Goal: Information Seeking & Learning: Compare options

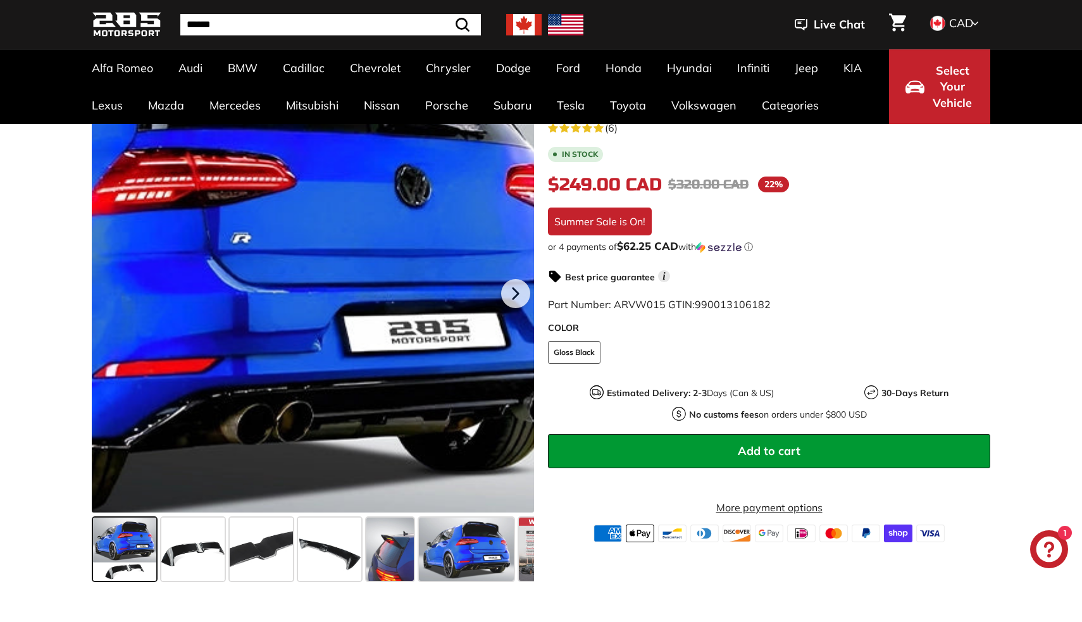
scroll to position [263, 0]
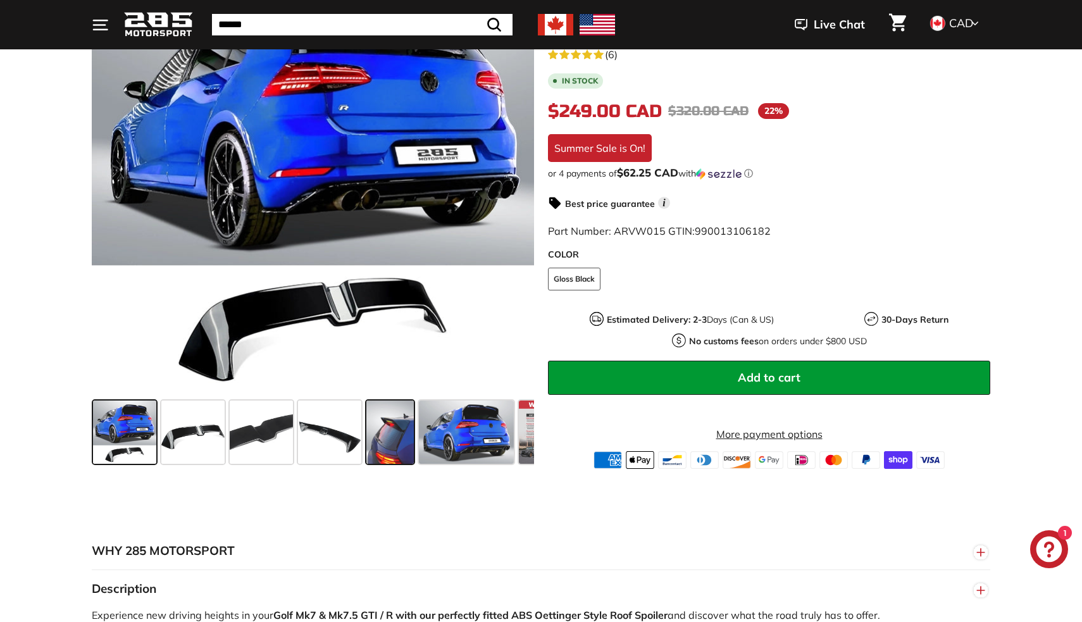
click at [373, 433] on span at bounding box center [389, 432] width 47 height 63
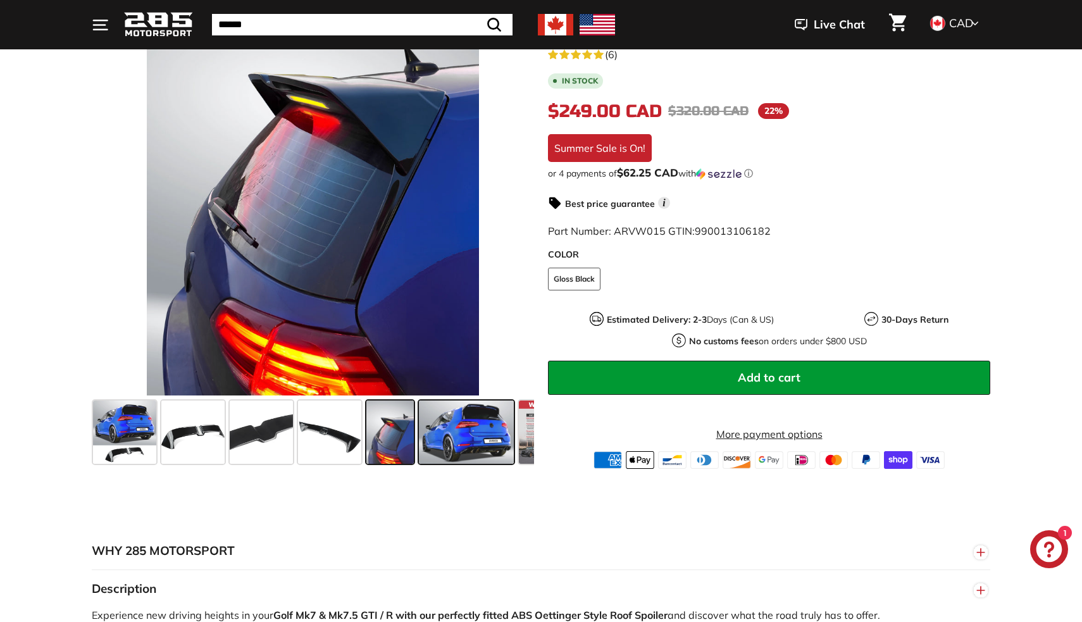
click at [448, 425] on span at bounding box center [466, 432] width 95 height 63
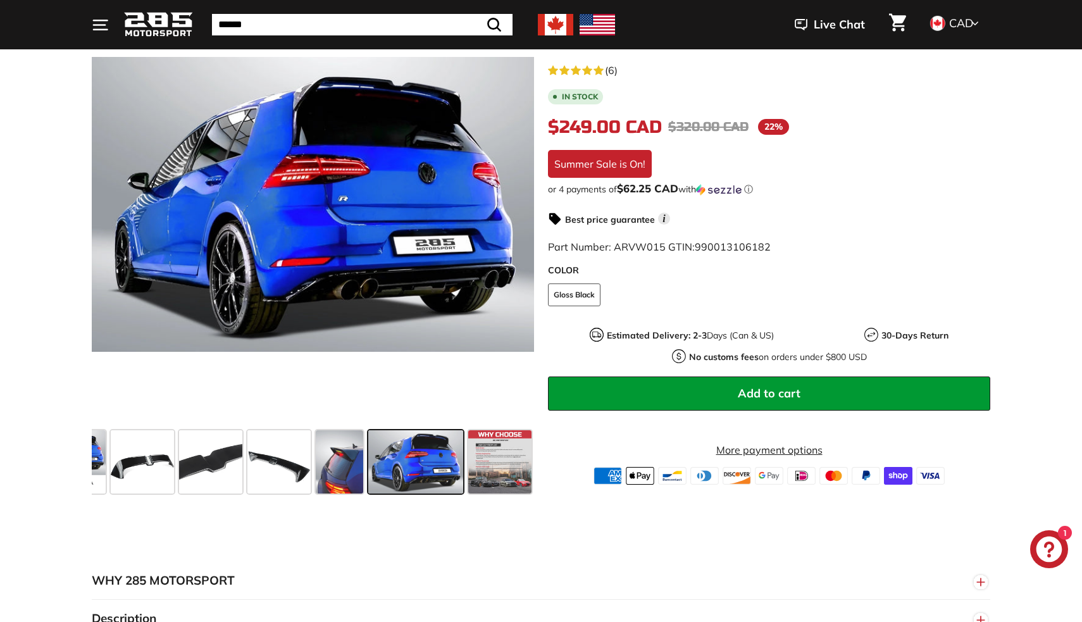
scroll to position [223, 0]
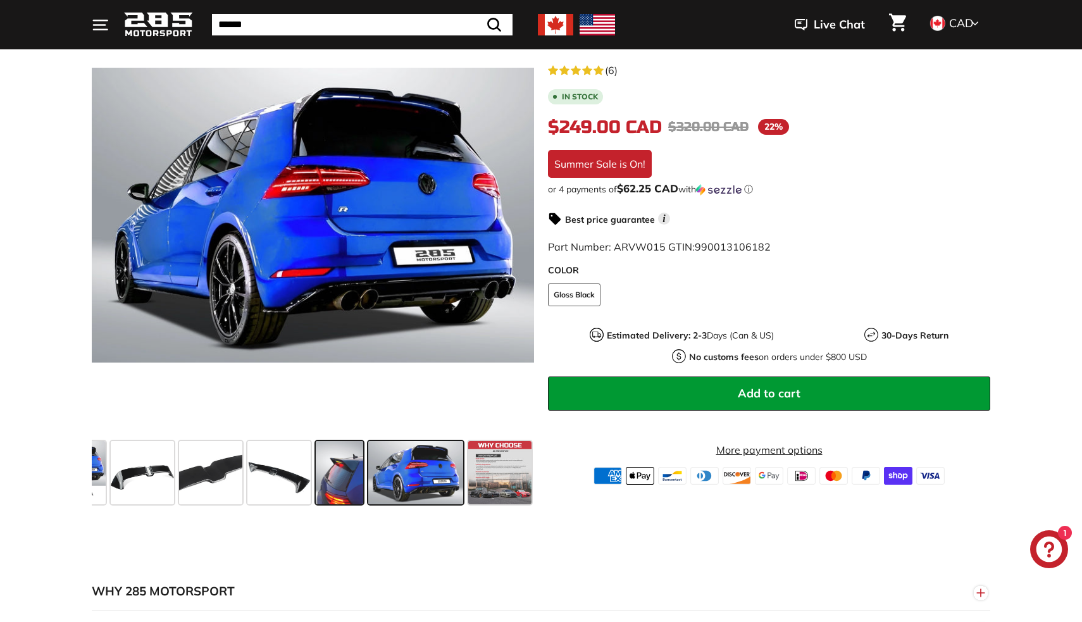
click at [342, 472] on span at bounding box center [339, 472] width 47 height 63
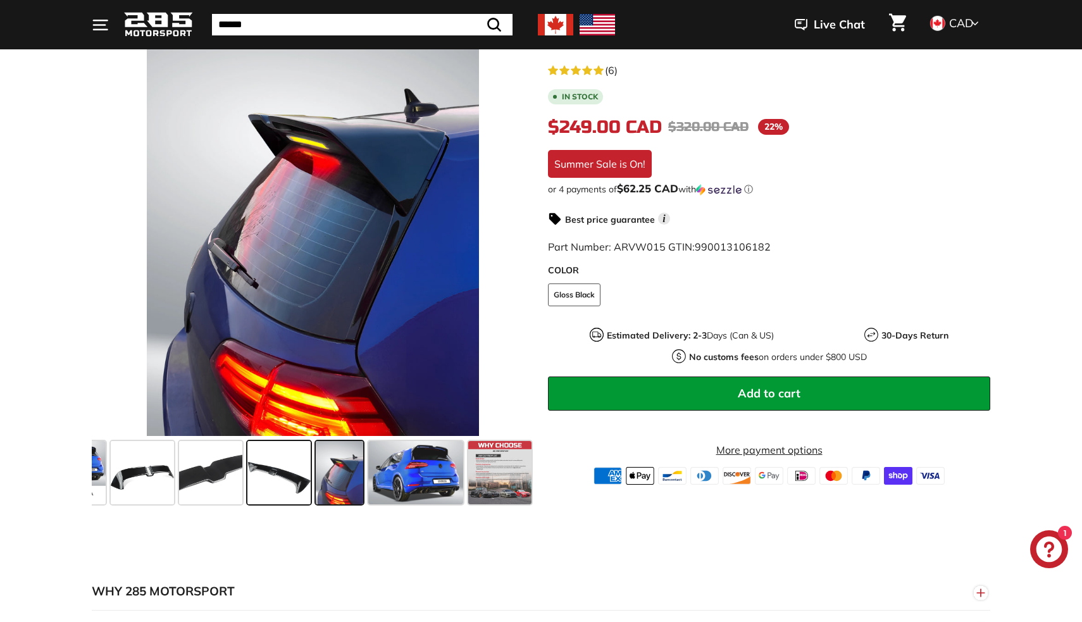
click at [286, 472] on span at bounding box center [278, 472] width 63 height 63
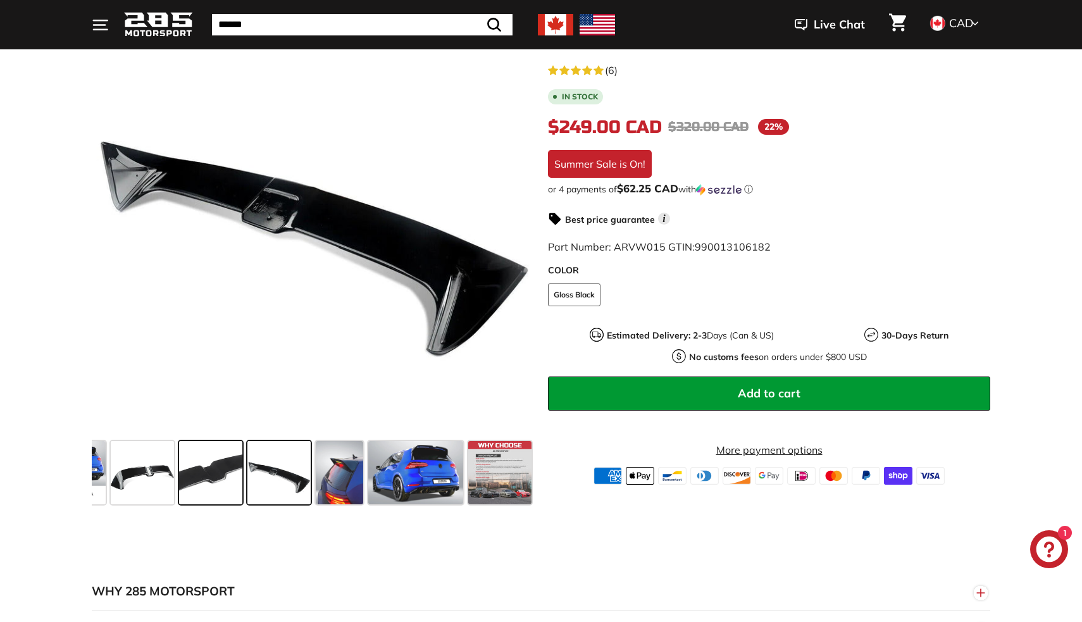
click at [220, 471] on span at bounding box center [210, 472] width 63 height 63
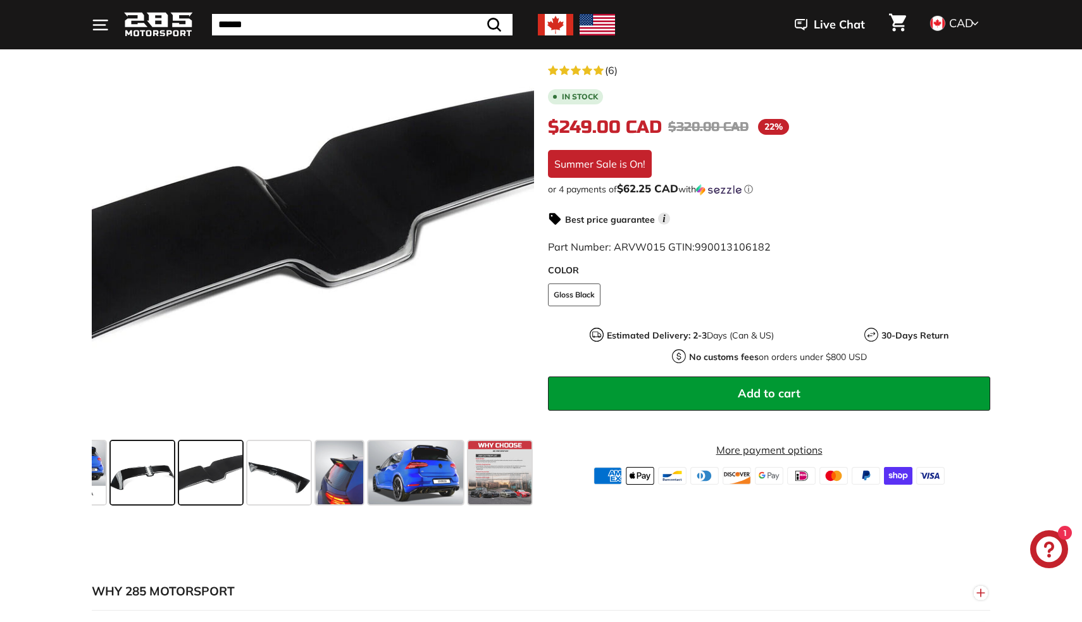
click at [152, 480] on span at bounding box center [142, 472] width 63 height 63
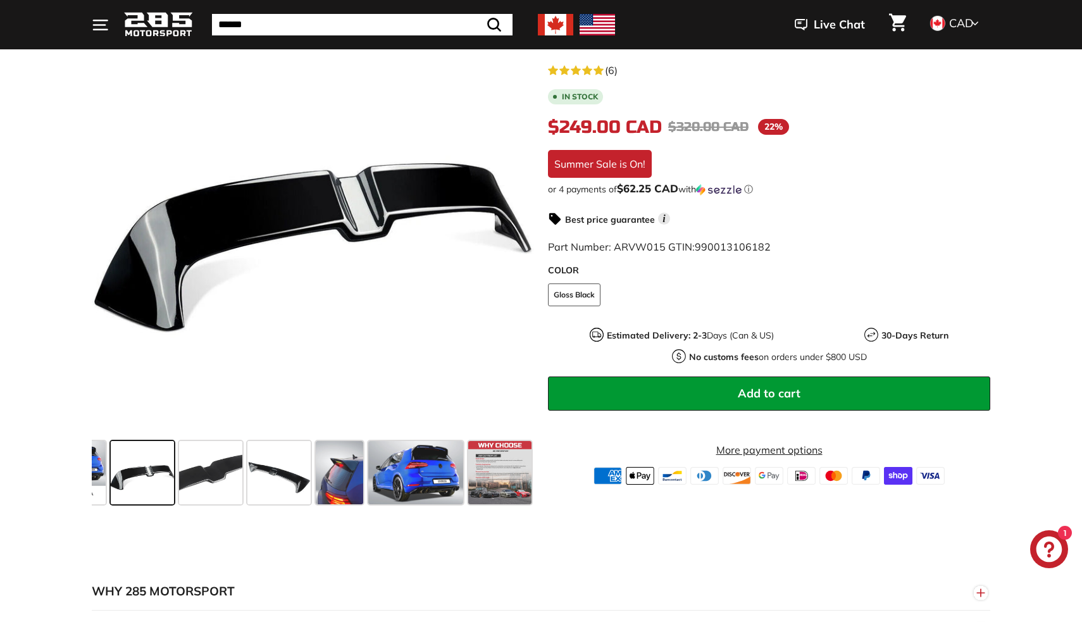
scroll to position [0, 0]
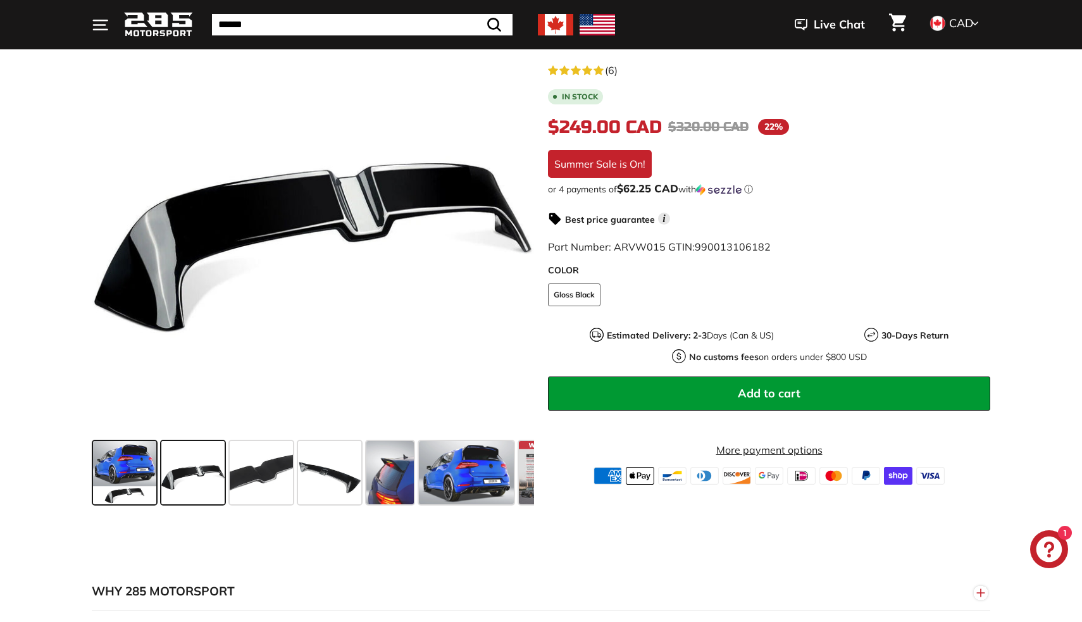
click at [118, 476] on span at bounding box center [124, 472] width 63 height 63
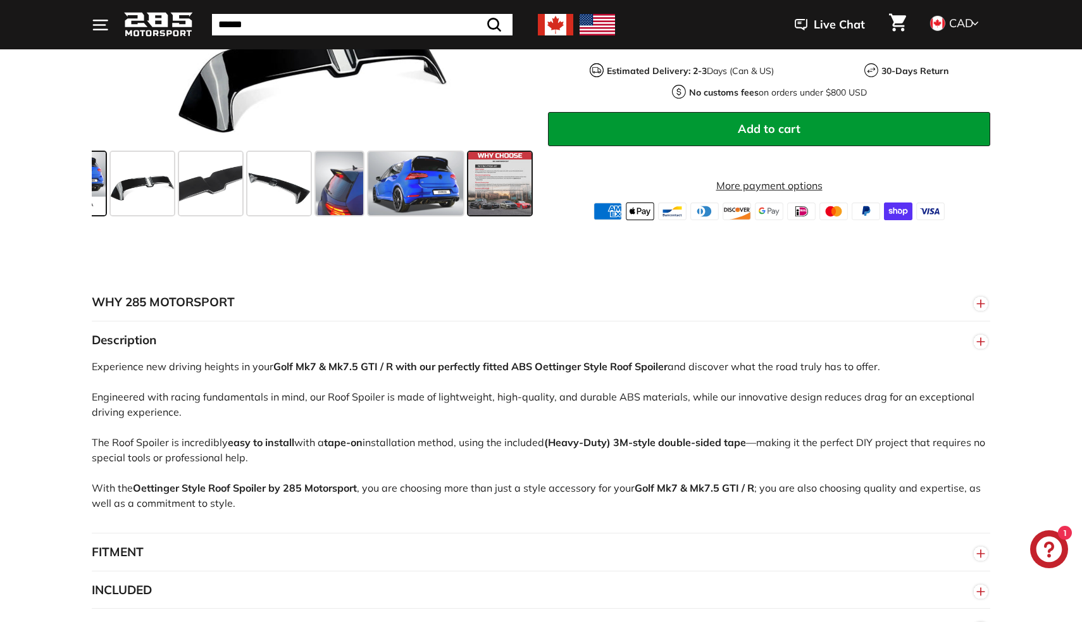
scroll to position [608, 0]
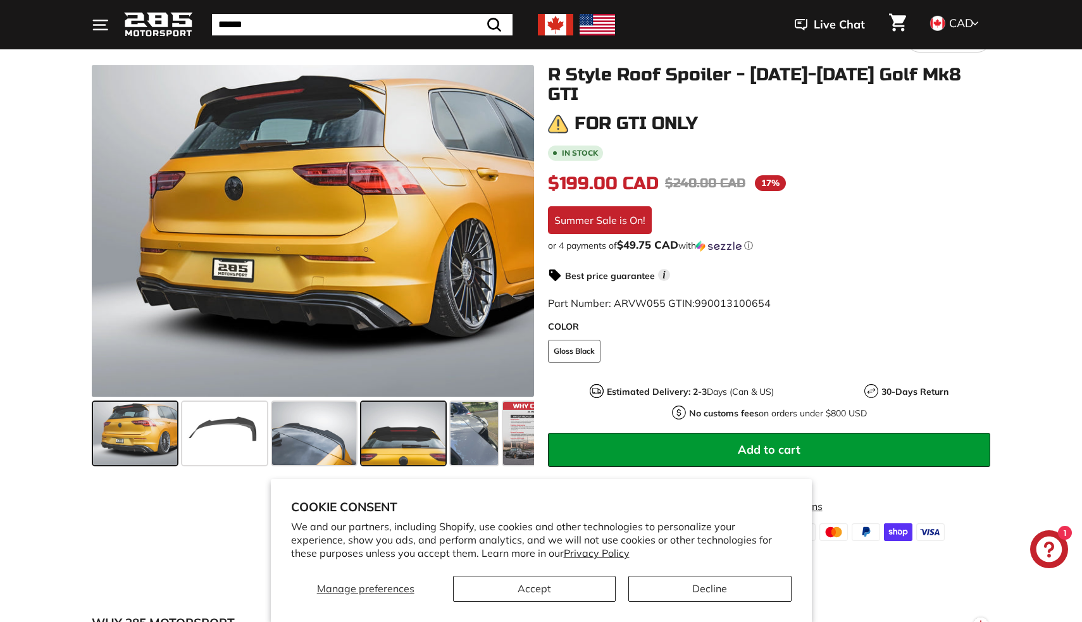
scroll to position [150, 0]
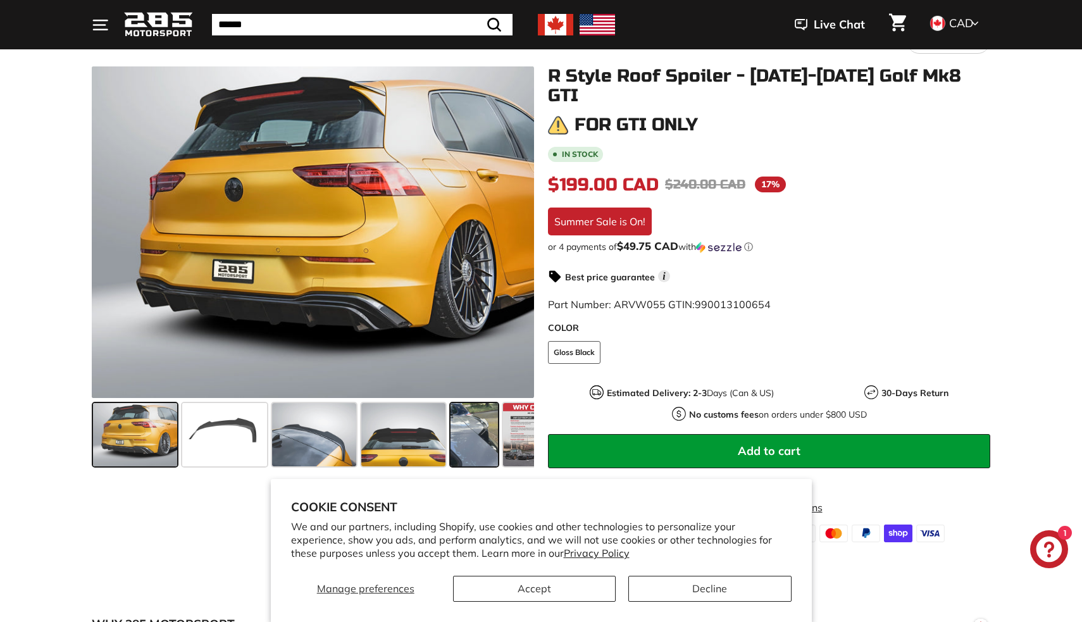
click at [473, 433] on span at bounding box center [474, 434] width 47 height 63
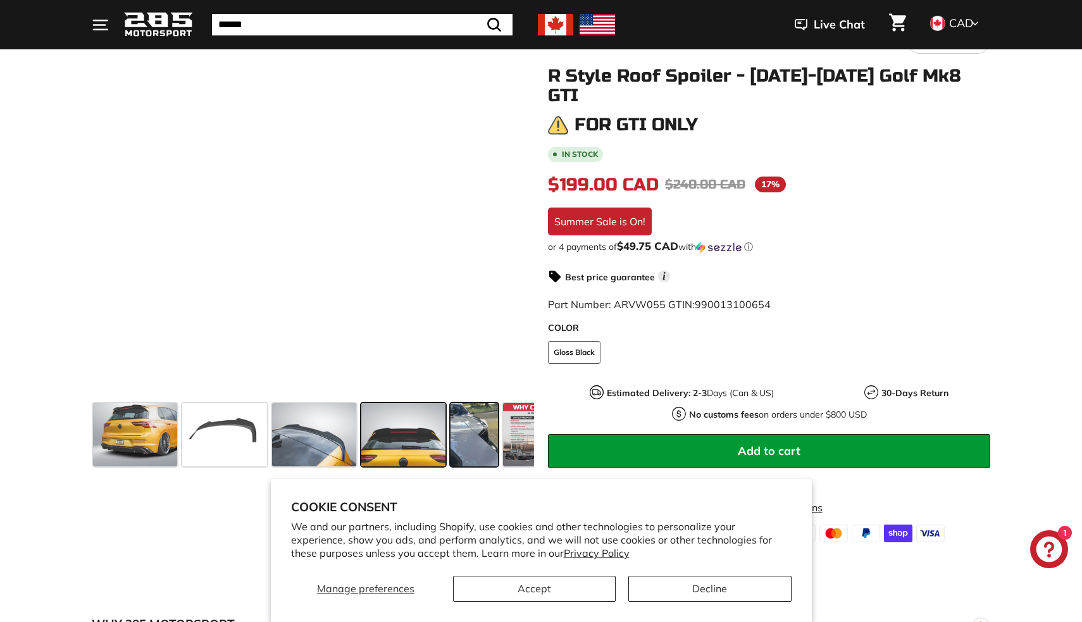
click at [408, 433] on span at bounding box center [403, 434] width 84 height 63
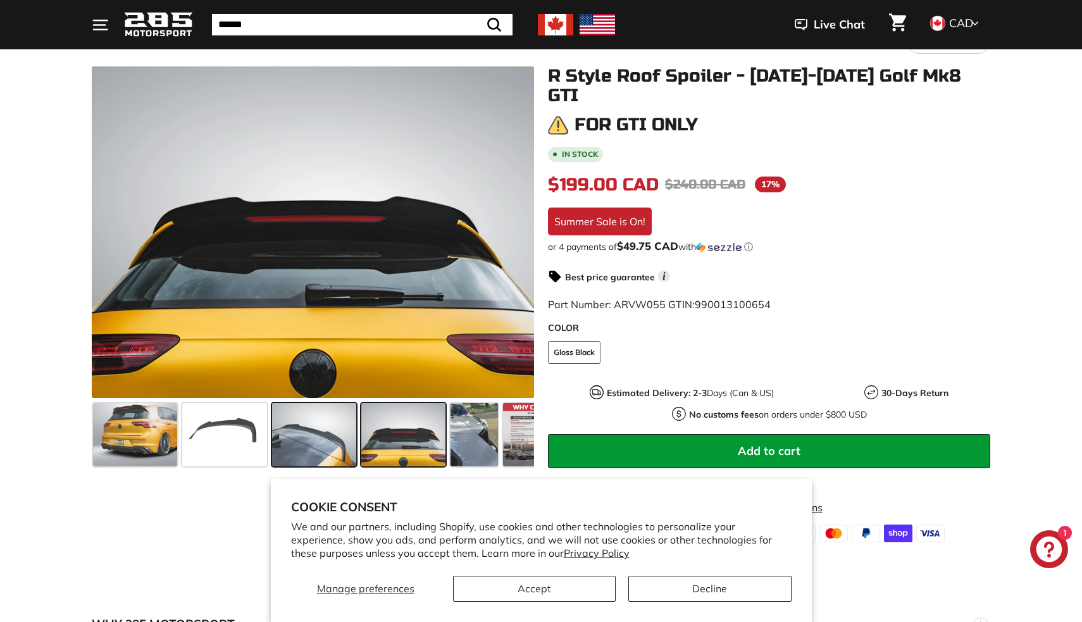
click at [278, 433] on span at bounding box center [314, 434] width 84 height 63
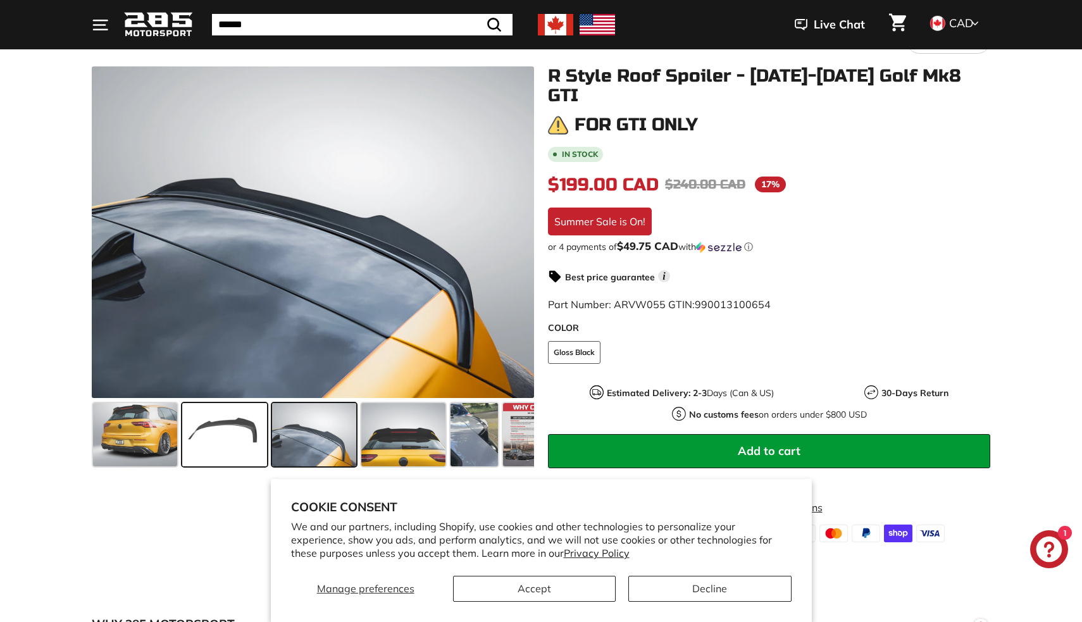
click at [218, 438] on span at bounding box center [224, 434] width 84 height 63
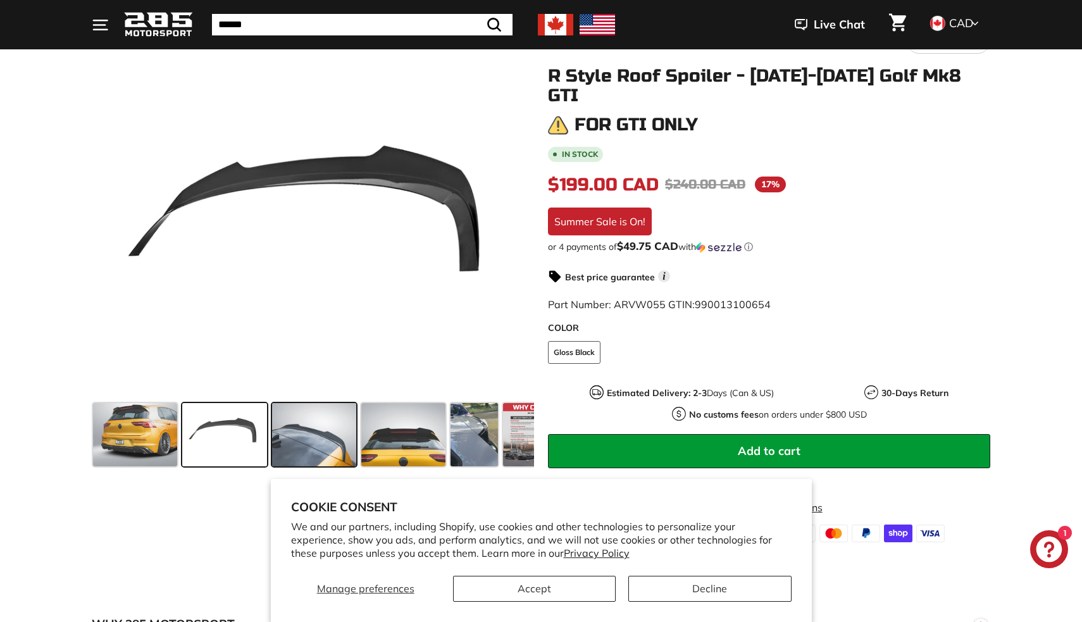
click at [296, 434] on span at bounding box center [314, 434] width 84 height 63
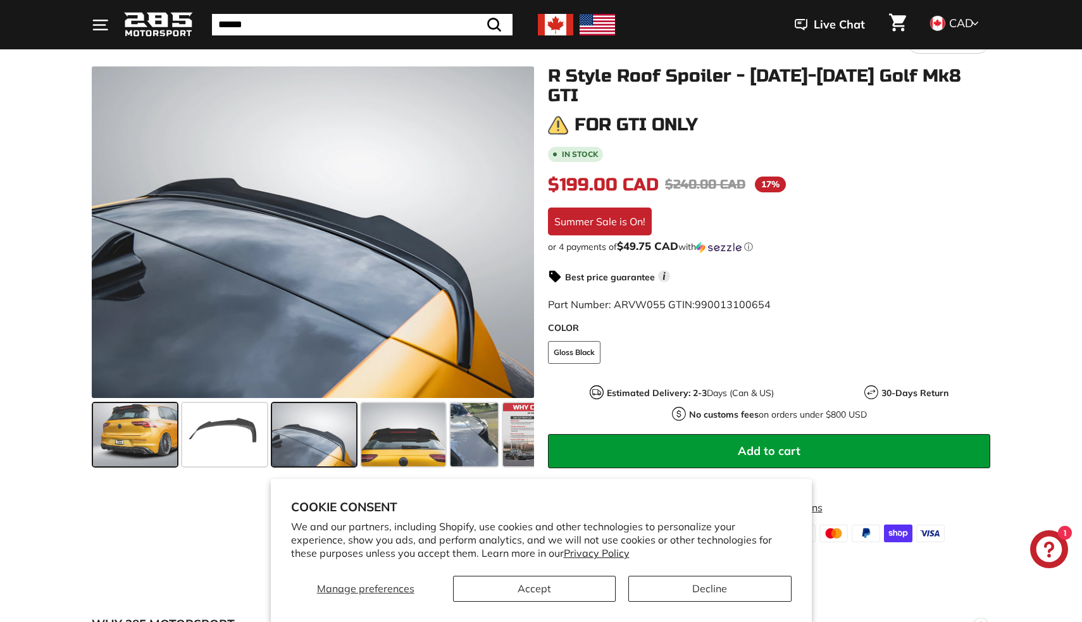
click at [146, 435] on span at bounding box center [135, 434] width 84 height 63
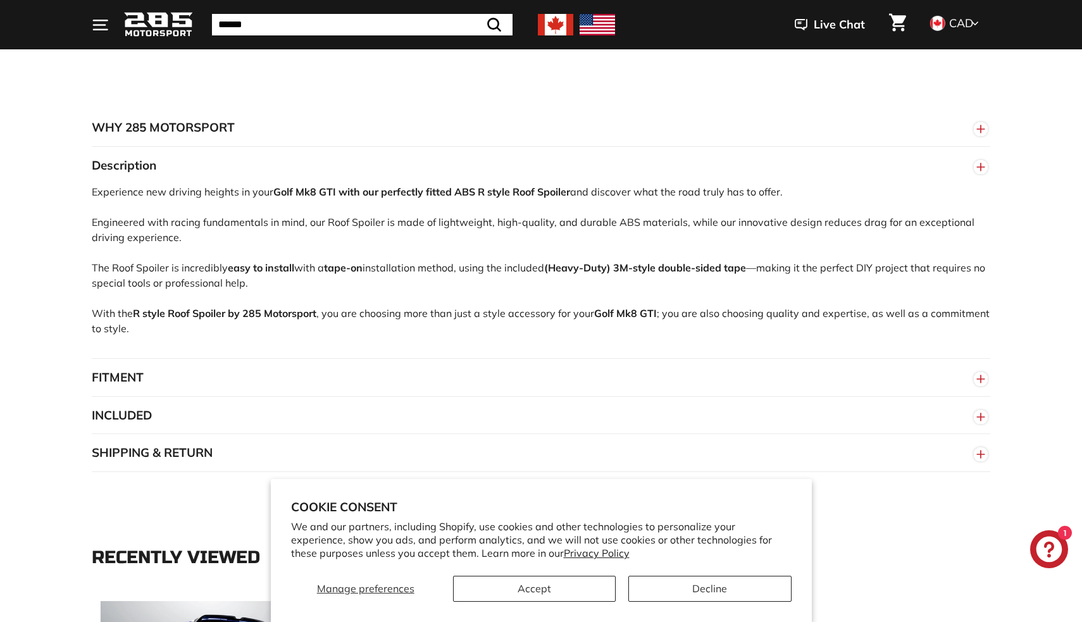
scroll to position [656, 0]
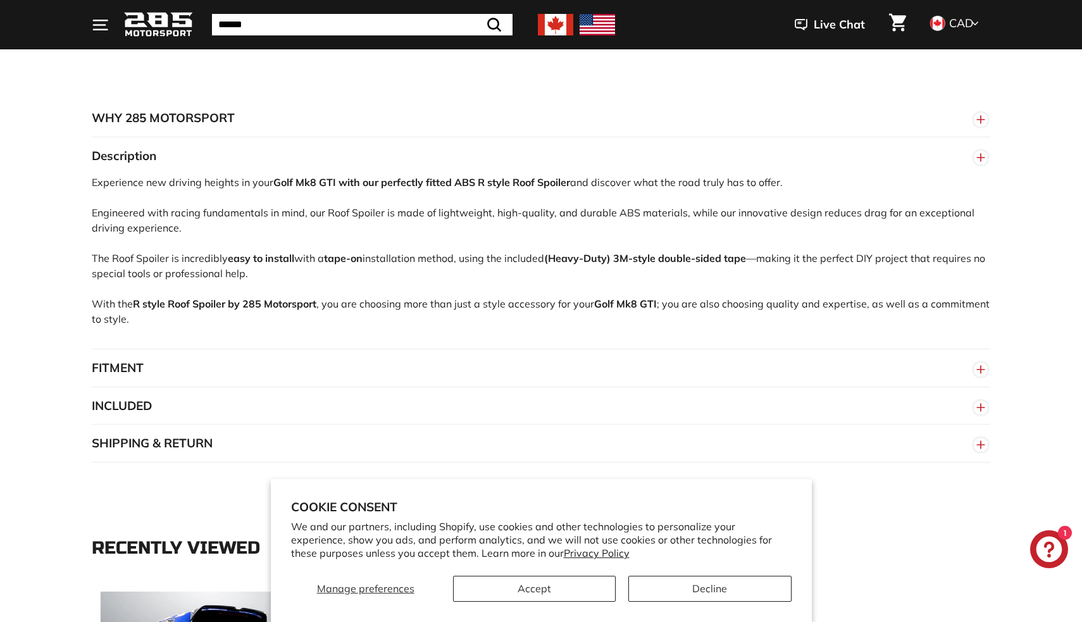
click at [636, 369] on button "FITMENT" at bounding box center [541, 368] width 899 height 38
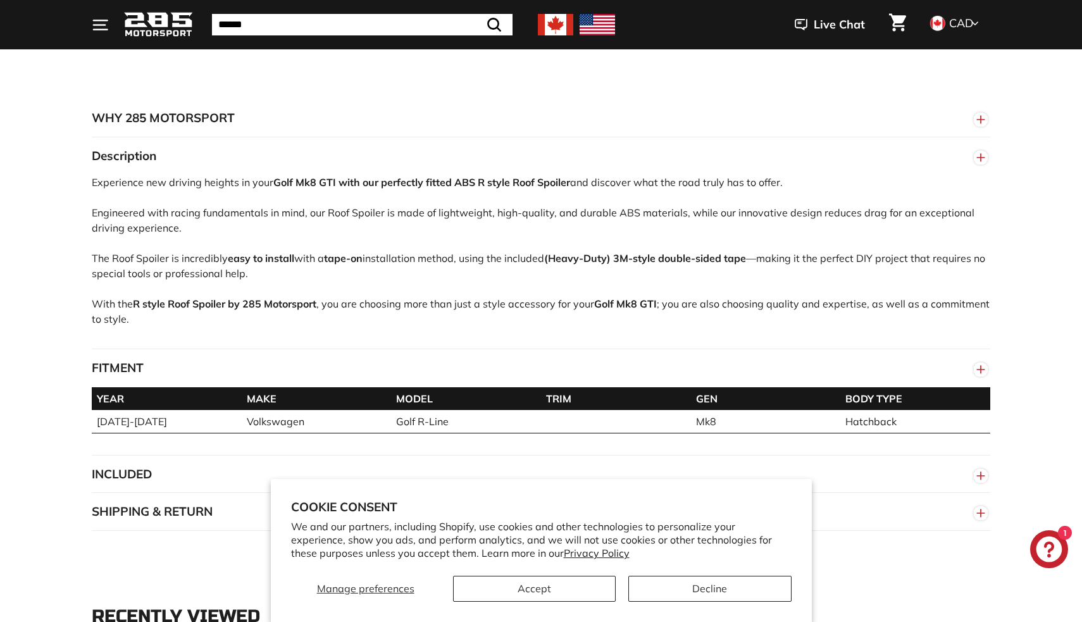
click at [665, 356] on button "FITMENT" at bounding box center [541, 368] width 899 height 38
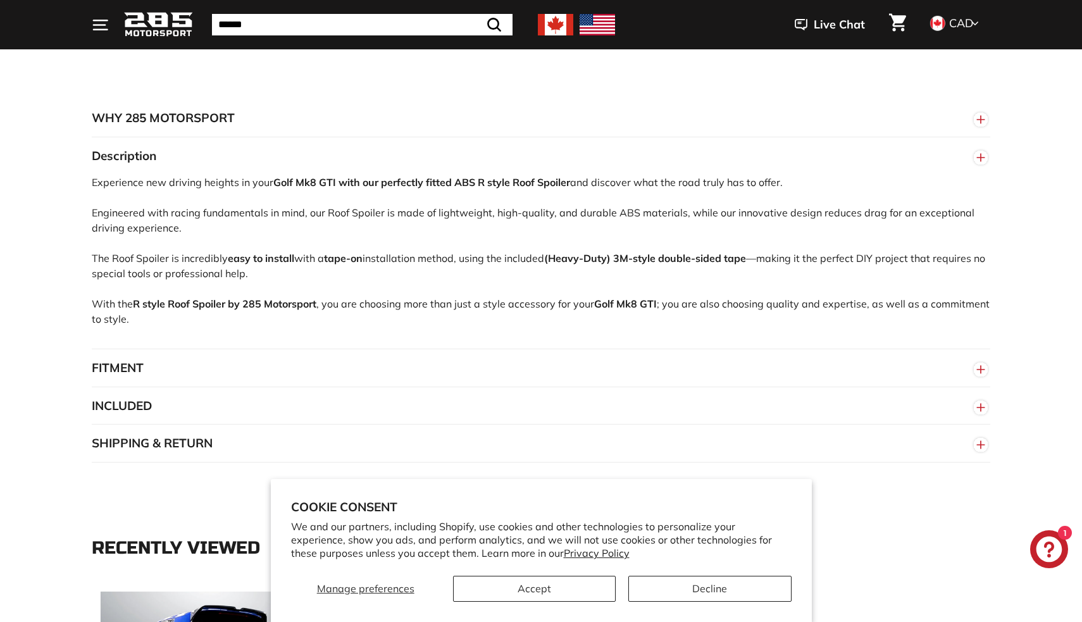
click at [642, 378] on button "FITMENT" at bounding box center [541, 368] width 899 height 38
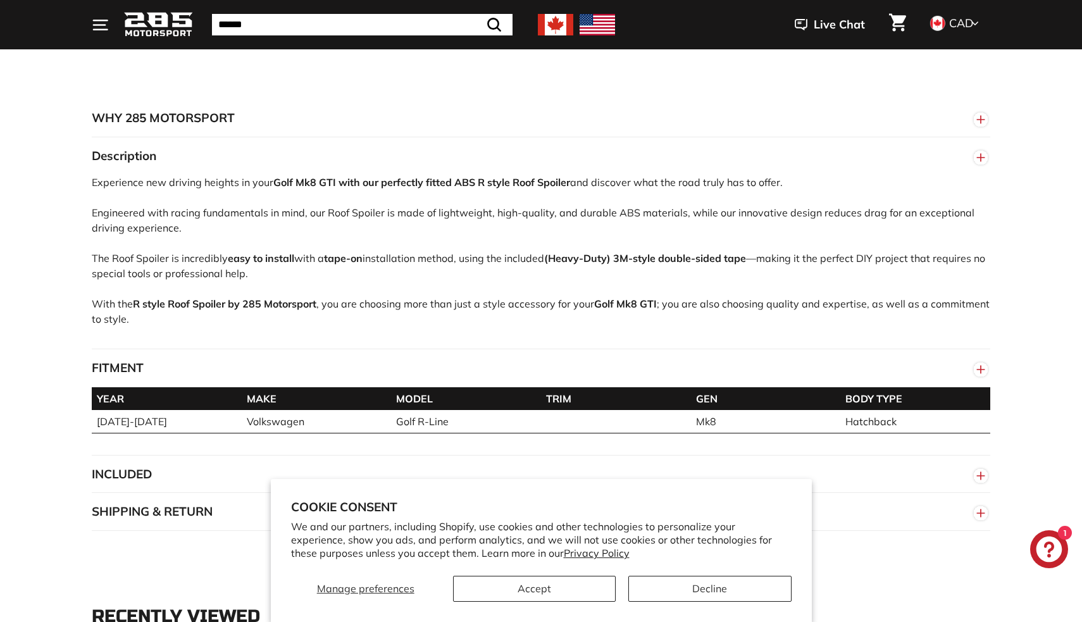
click at [605, 469] on button "INCLUDED" at bounding box center [541, 475] width 899 height 38
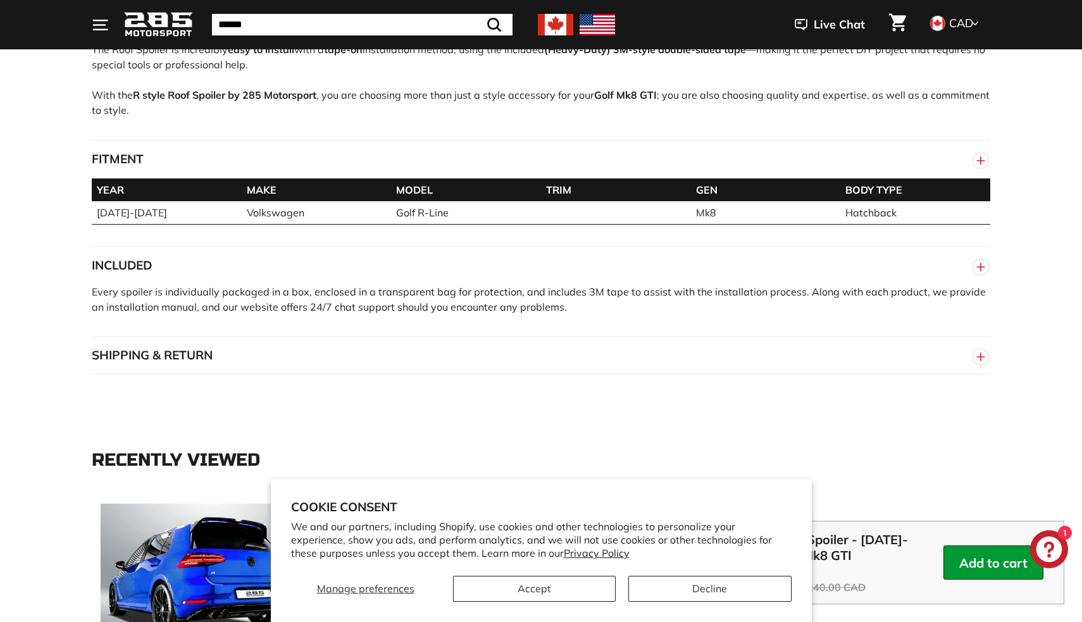
scroll to position [886, 0]
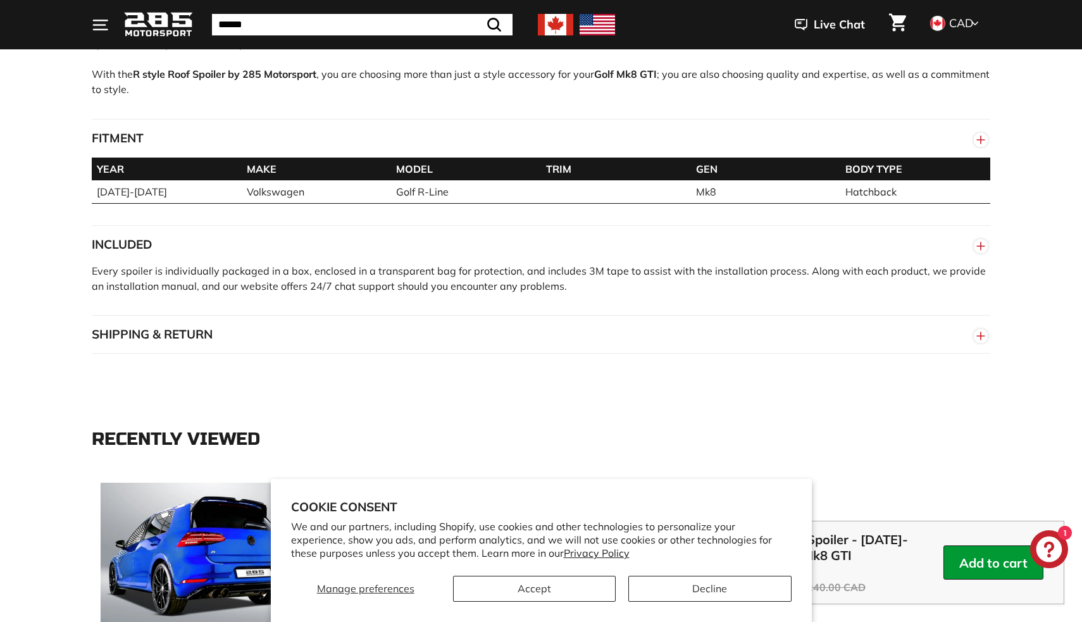
click at [636, 316] on button "SHIPPING & RETURN" at bounding box center [541, 335] width 899 height 38
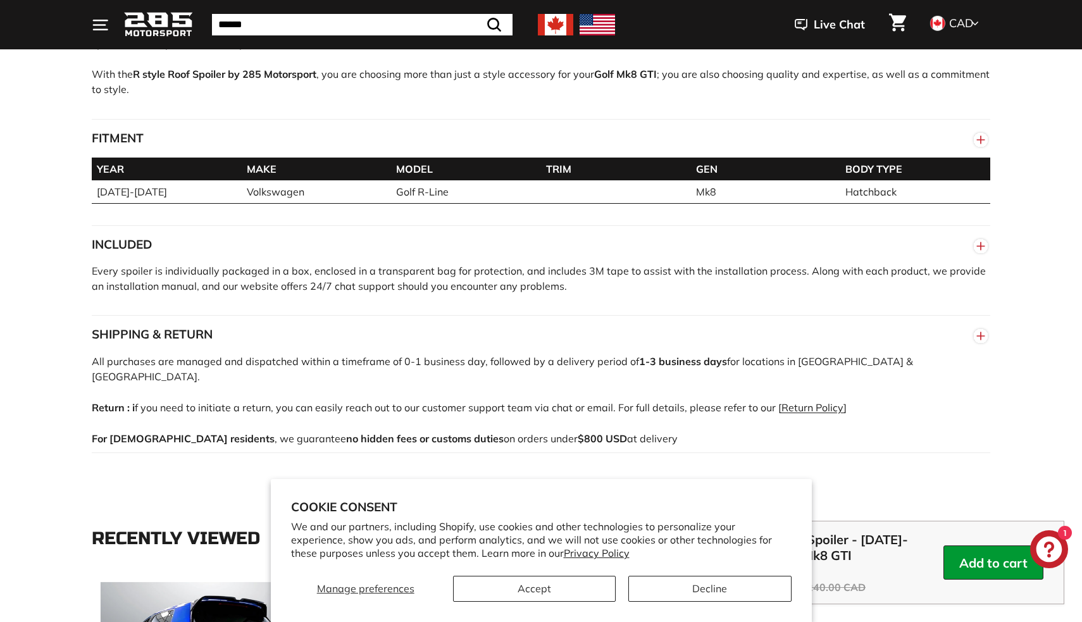
click at [630, 330] on button "SHIPPING & RETURN" at bounding box center [541, 335] width 899 height 38
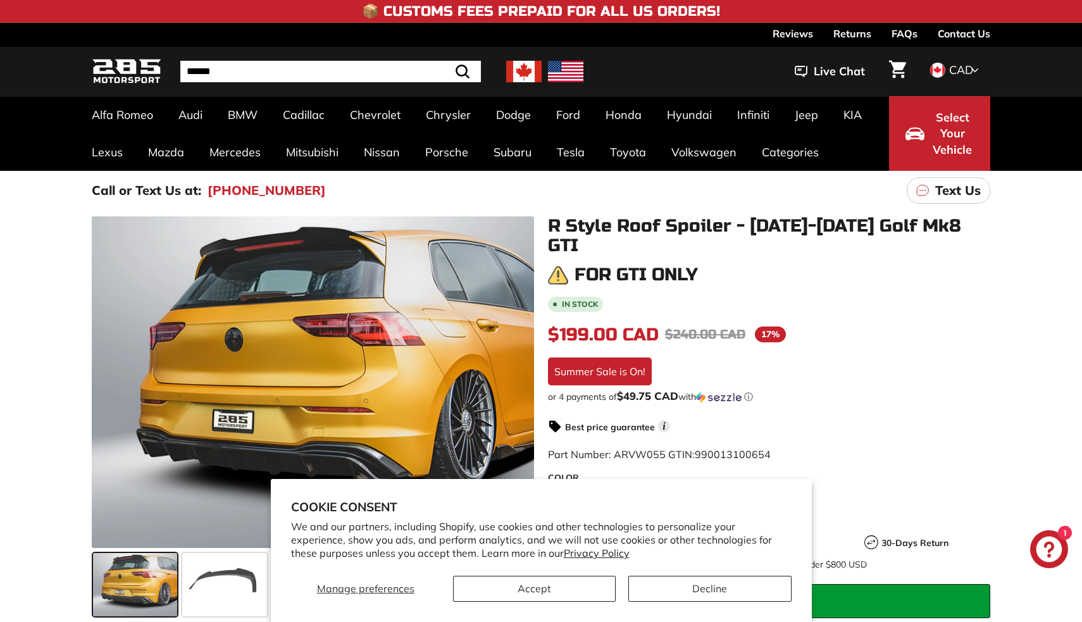
scroll to position [0, 0]
click at [272, 73] on input "Search" at bounding box center [330, 72] width 301 height 22
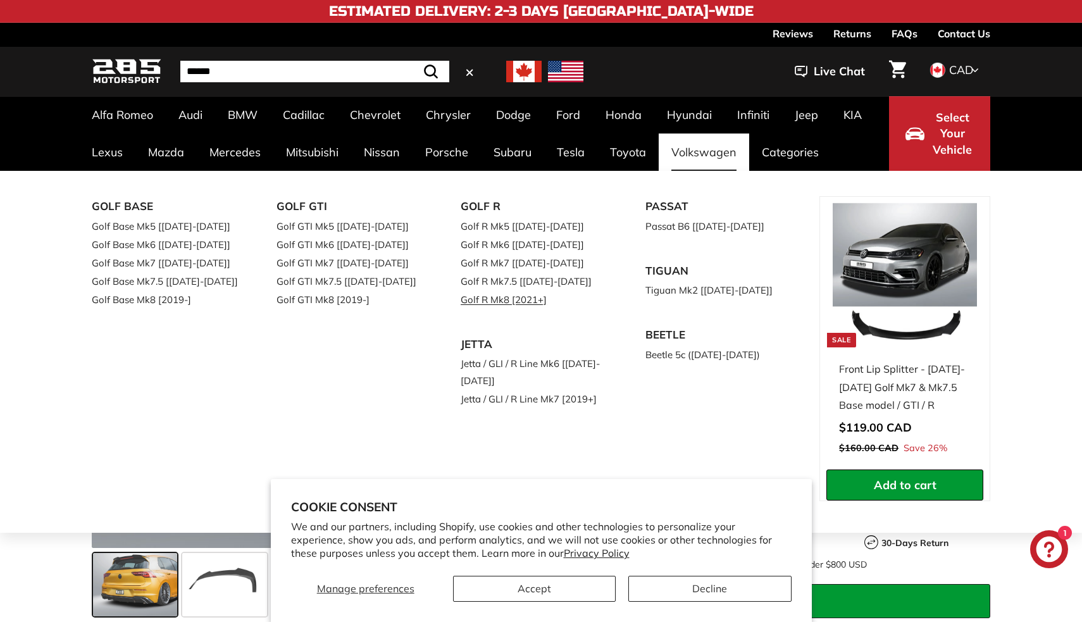
click at [494, 297] on link "Golf R Mk8 [2021+]" at bounding box center [535, 299] width 149 height 18
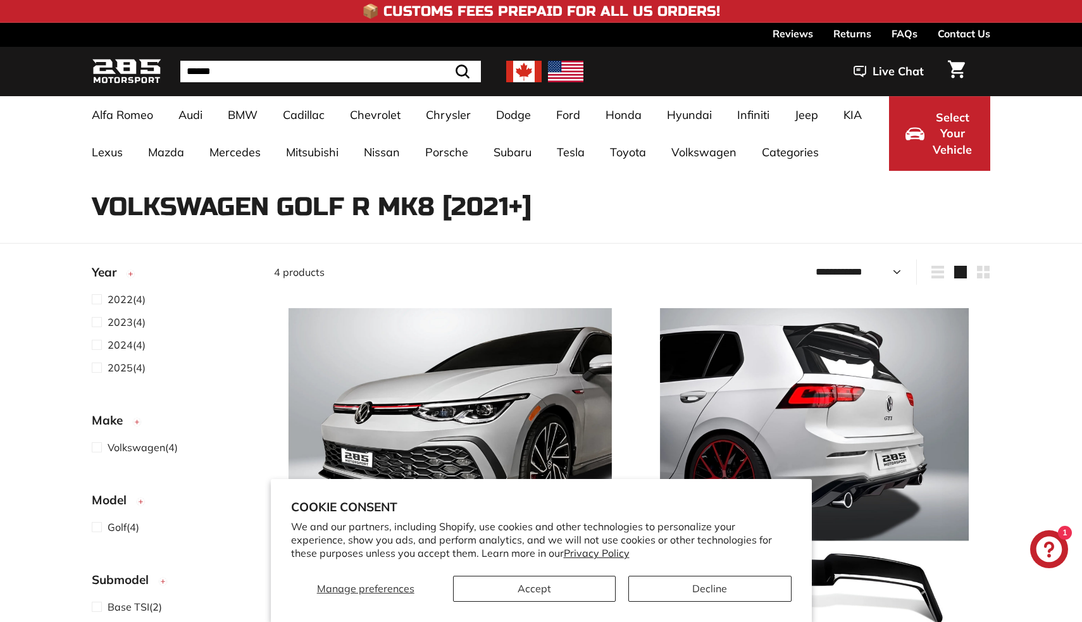
select select "**********"
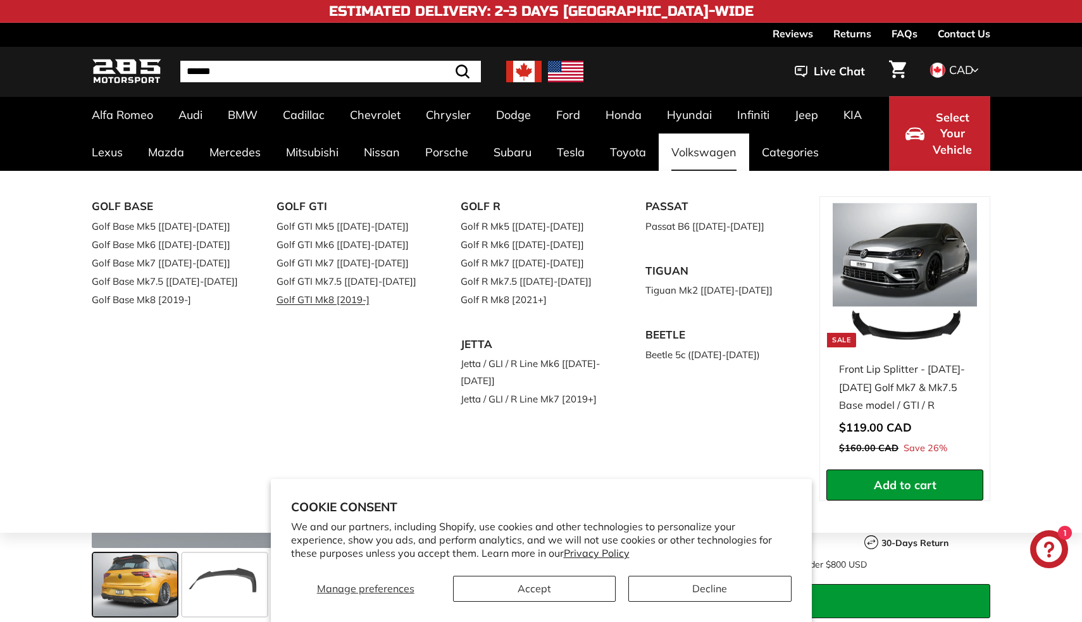
click at [311, 301] on link "Golf GTI Mk8 [2019-]" at bounding box center [351, 299] width 149 height 18
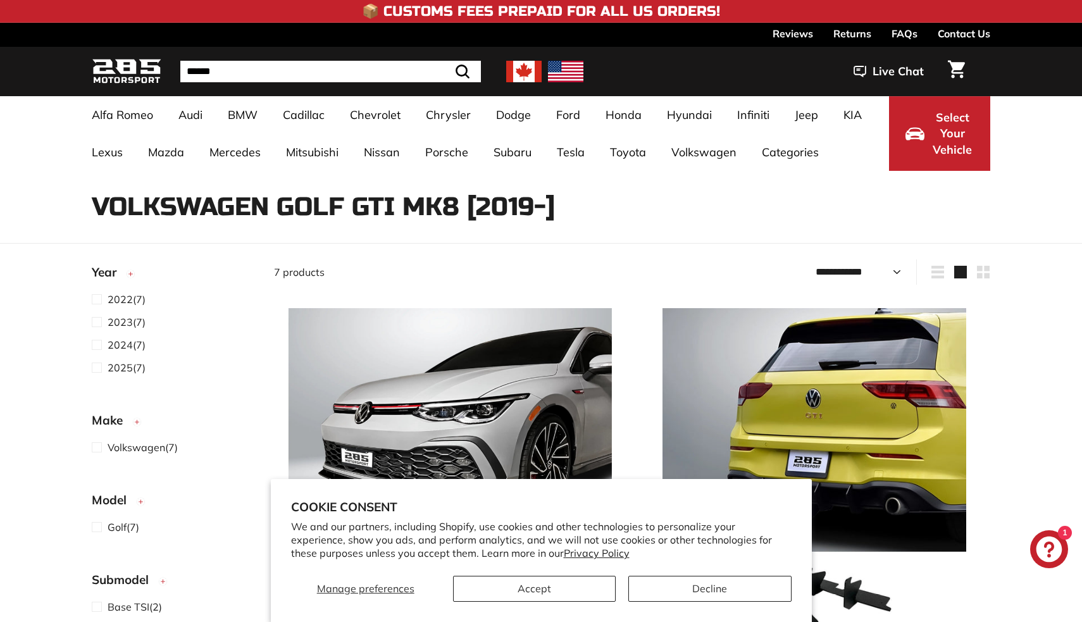
select select "**********"
click at [572, 591] on button "Accept" at bounding box center [534, 589] width 163 height 26
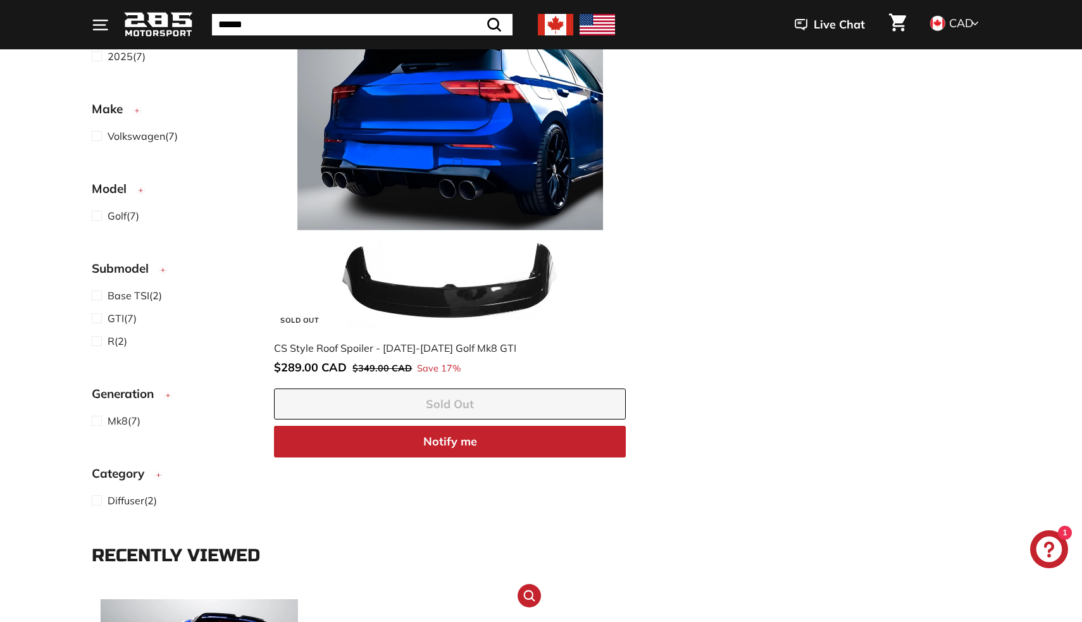
scroll to position [1716, 0]
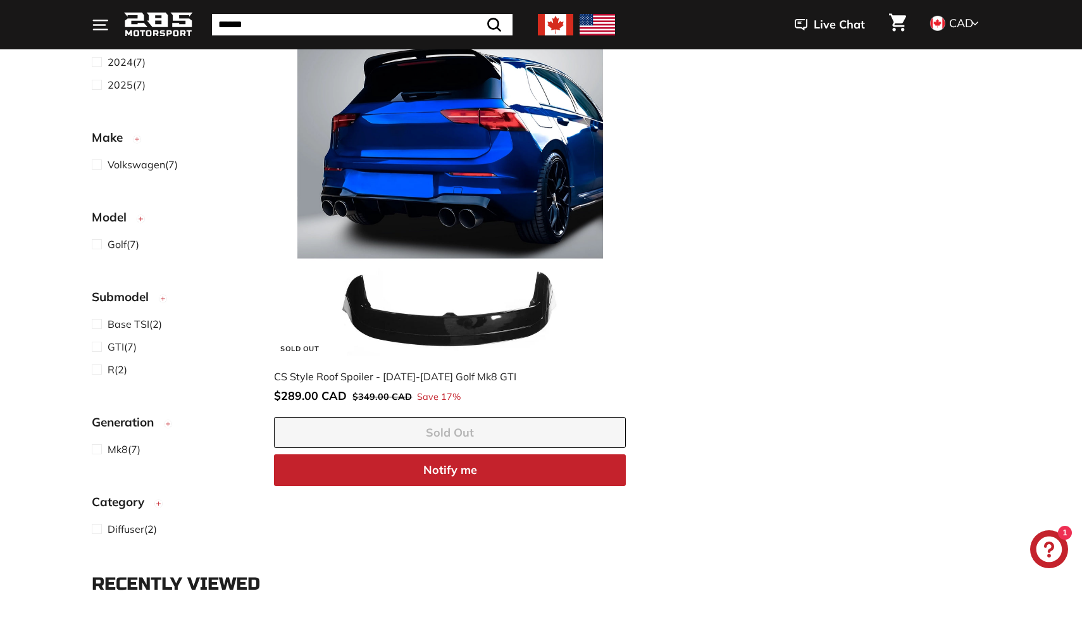
click at [419, 371] on div "CS Style Roof Spoiler - [DATE]-[DATE] Golf Mk8 GTI" at bounding box center [443, 376] width 339 height 15
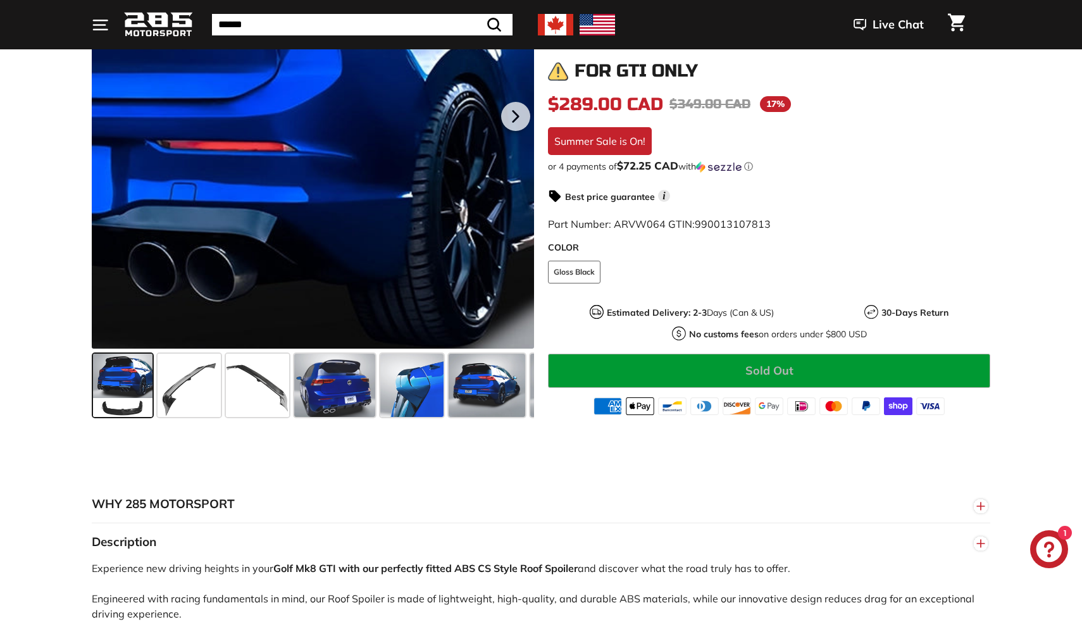
scroll to position [337, 0]
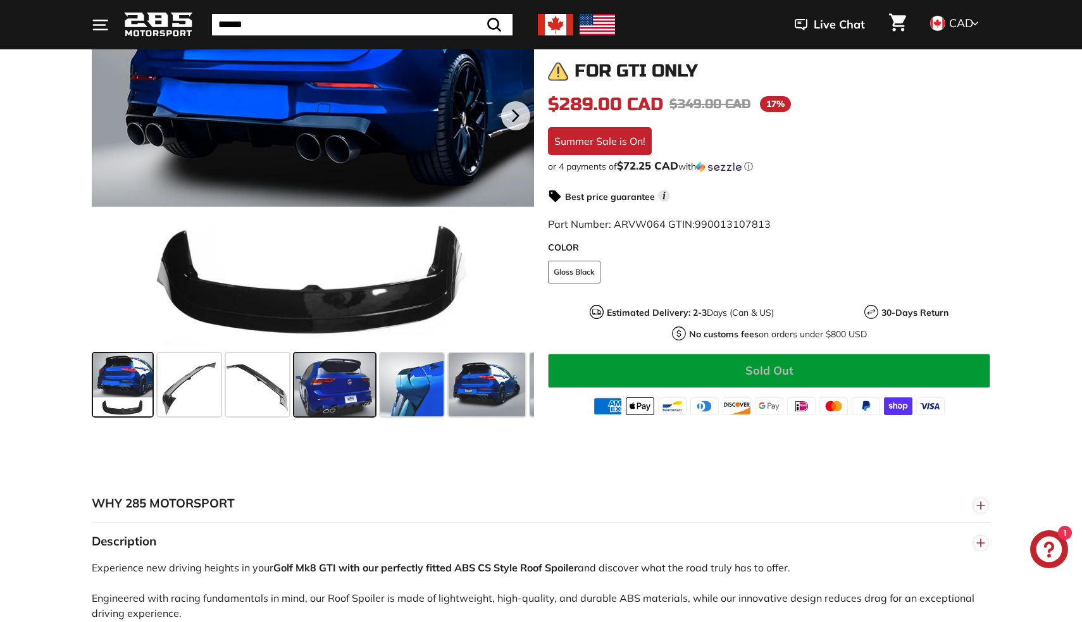
click at [293, 385] on div at bounding box center [335, 385] width 86 height 68
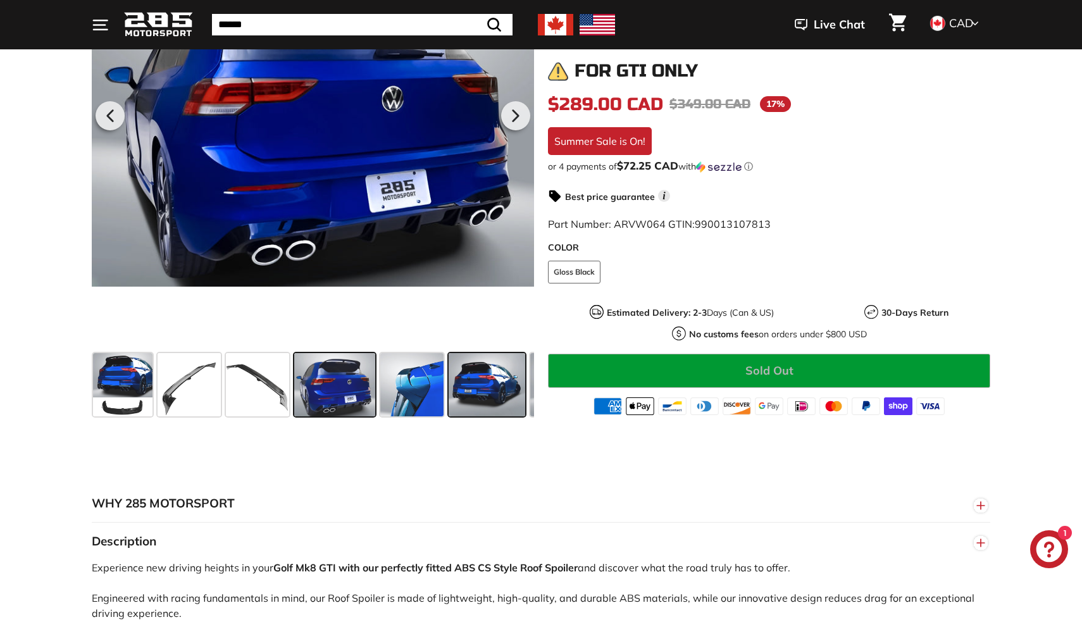
click at [483, 383] on span at bounding box center [487, 384] width 77 height 63
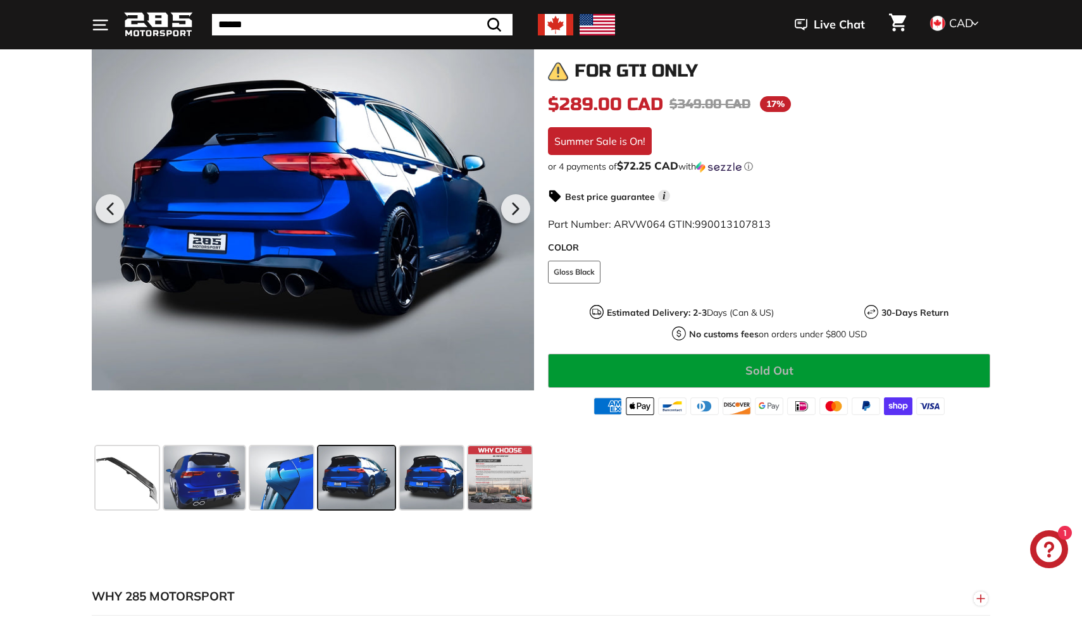
scroll to position [194, 0]
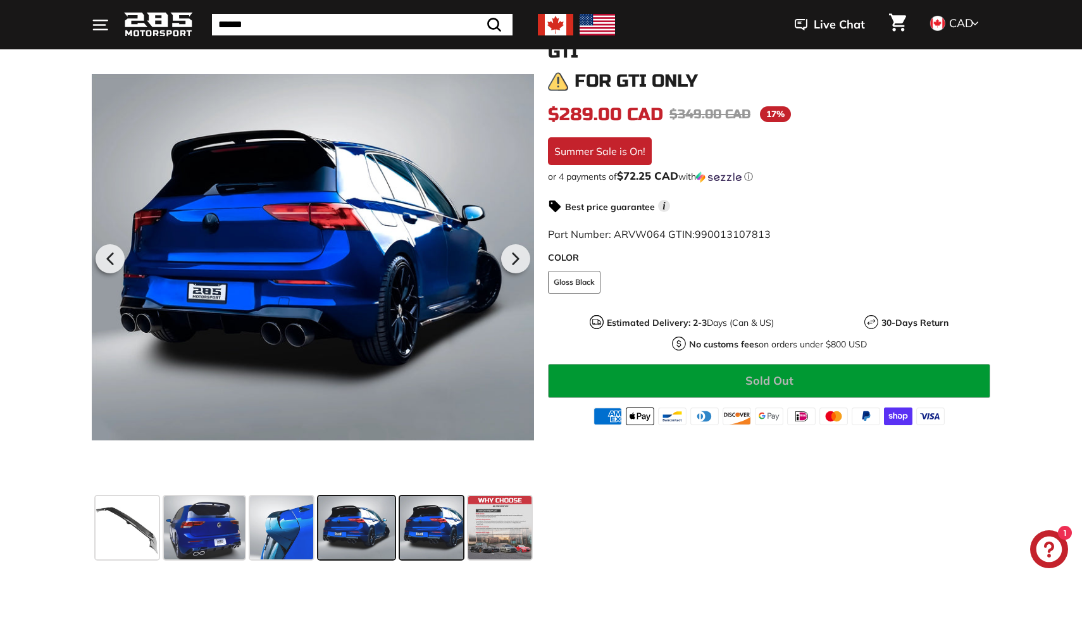
click at [458, 529] on span at bounding box center [431, 527] width 63 height 63
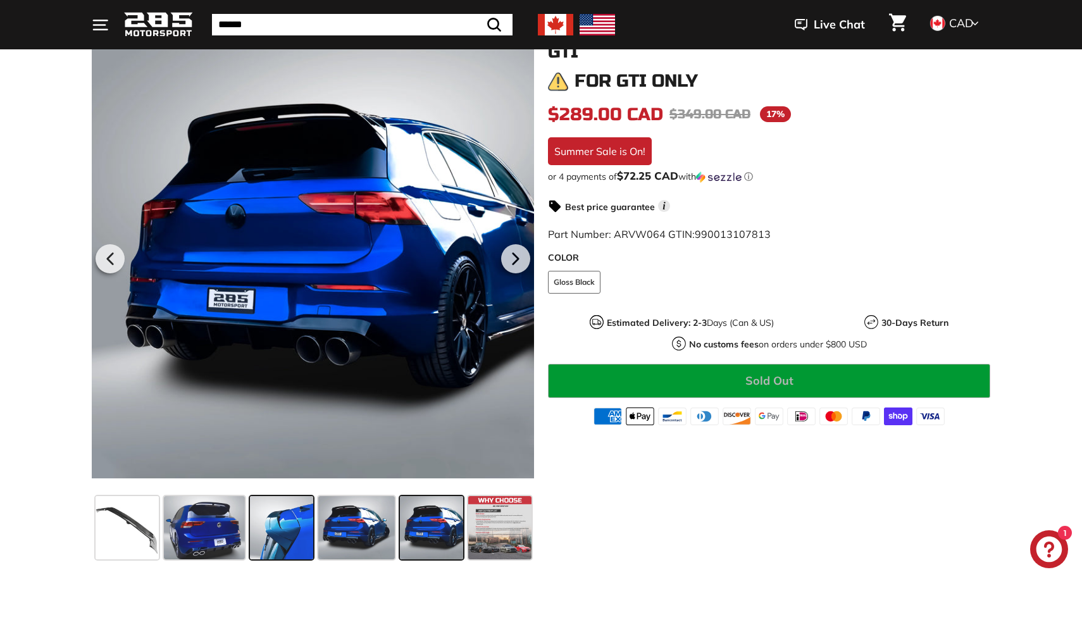
click at [271, 528] on span at bounding box center [281, 527] width 63 height 63
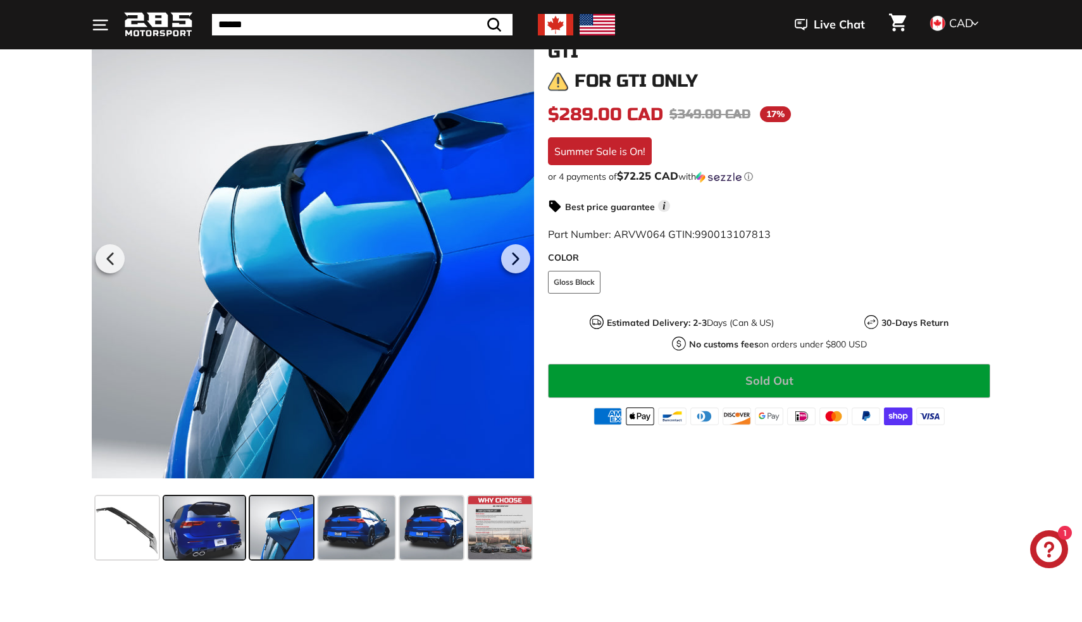
click at [202, 537] on span at bounding box center [204, 527] width 81 height 63
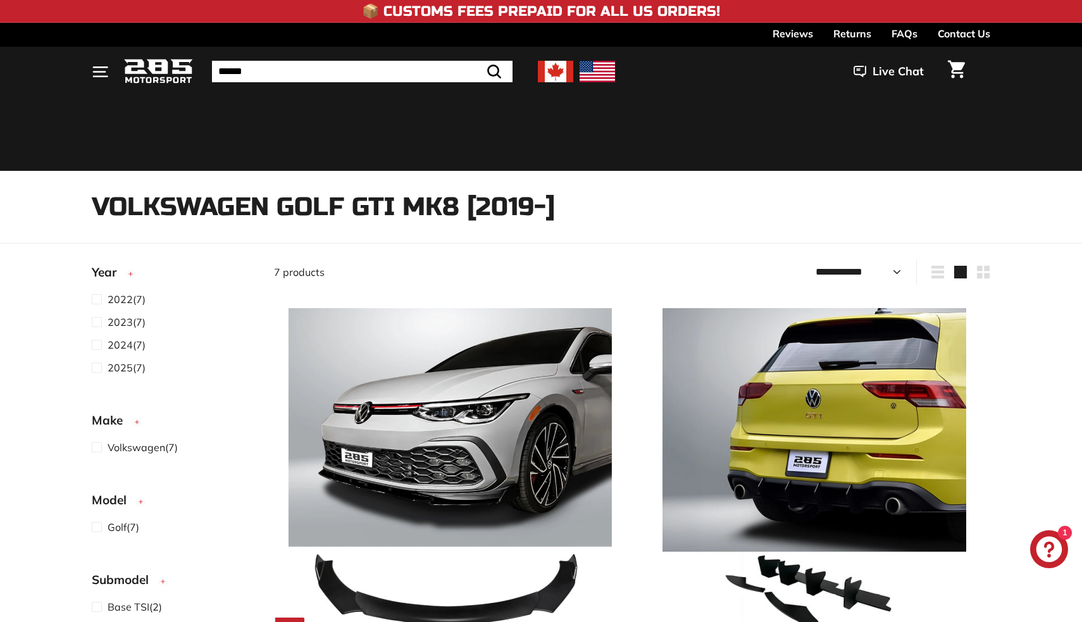
select select "**********"
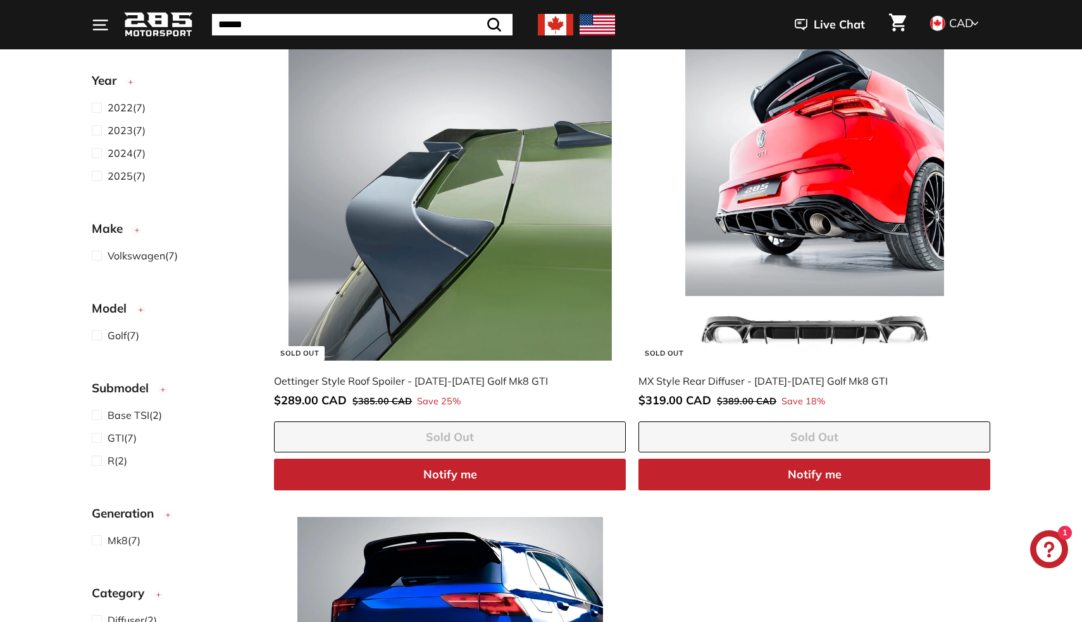
scroll to position [1221, 0]
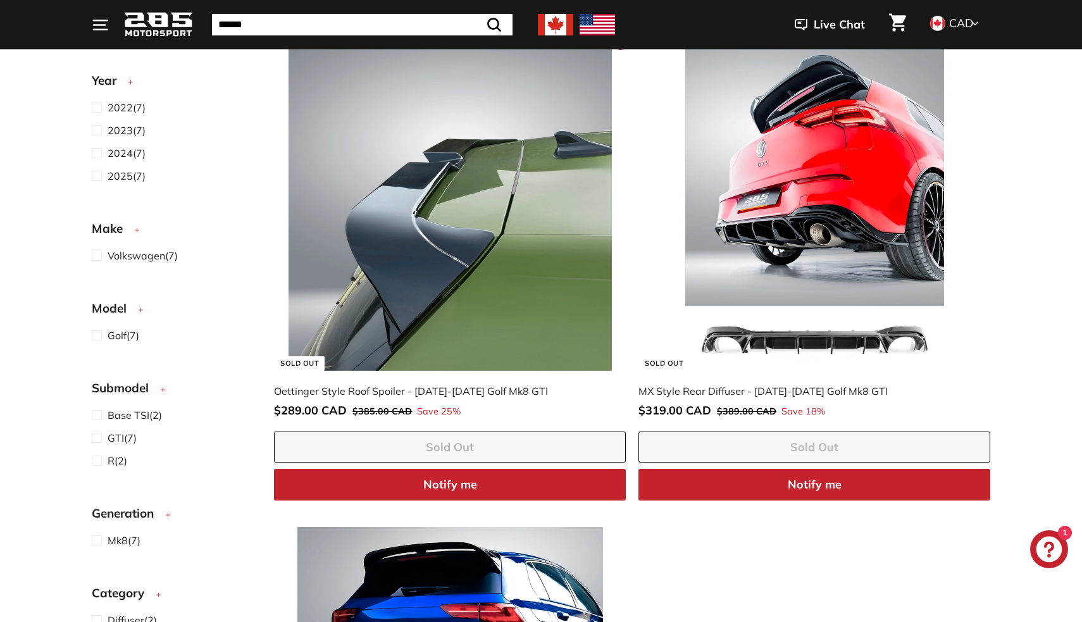
click at [371, 387] on div "Oettinger Style Roof Spoiler - [DATE]-[DATE] Golf Mk8 GTI" at bounding box center [443, 390] width 339 height 15
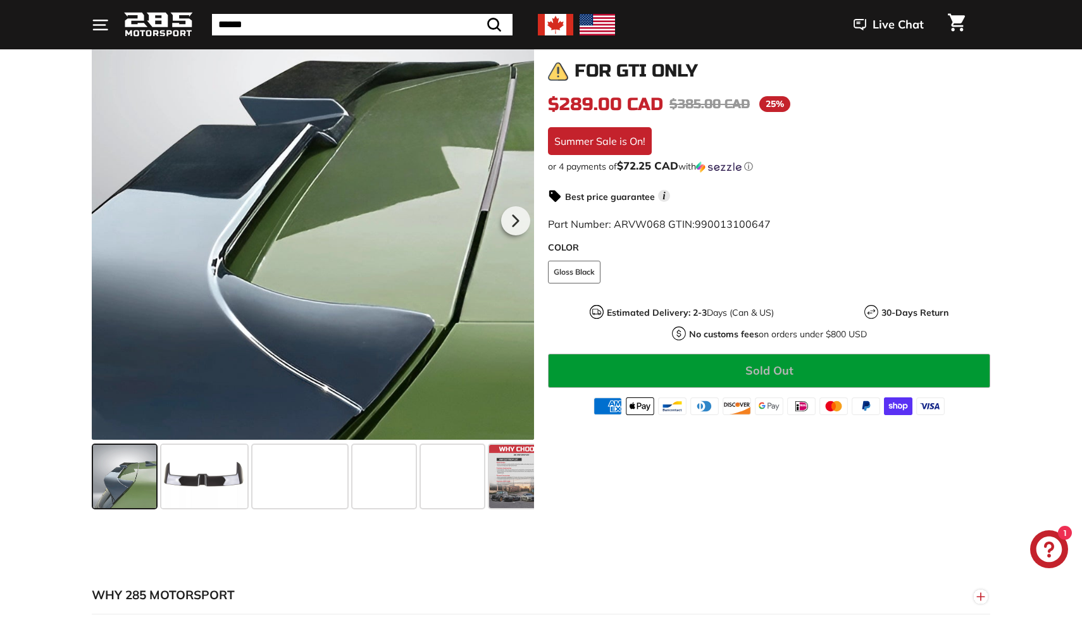
scroll to position [260, 0]
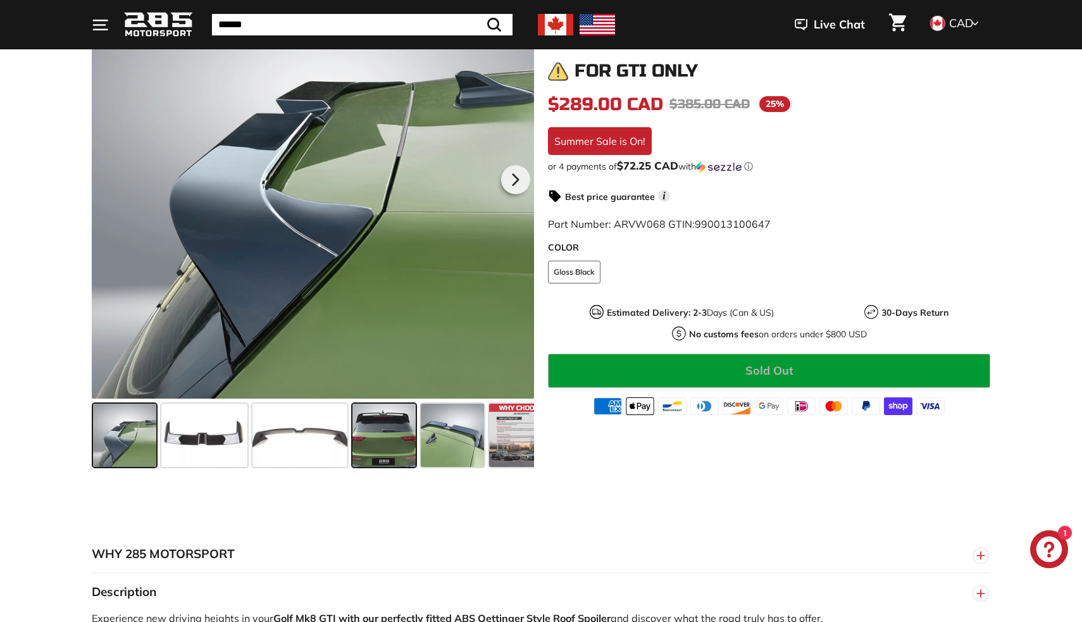
click at [367, 428] on span at bounding box center [383, 435] width 63 height 63
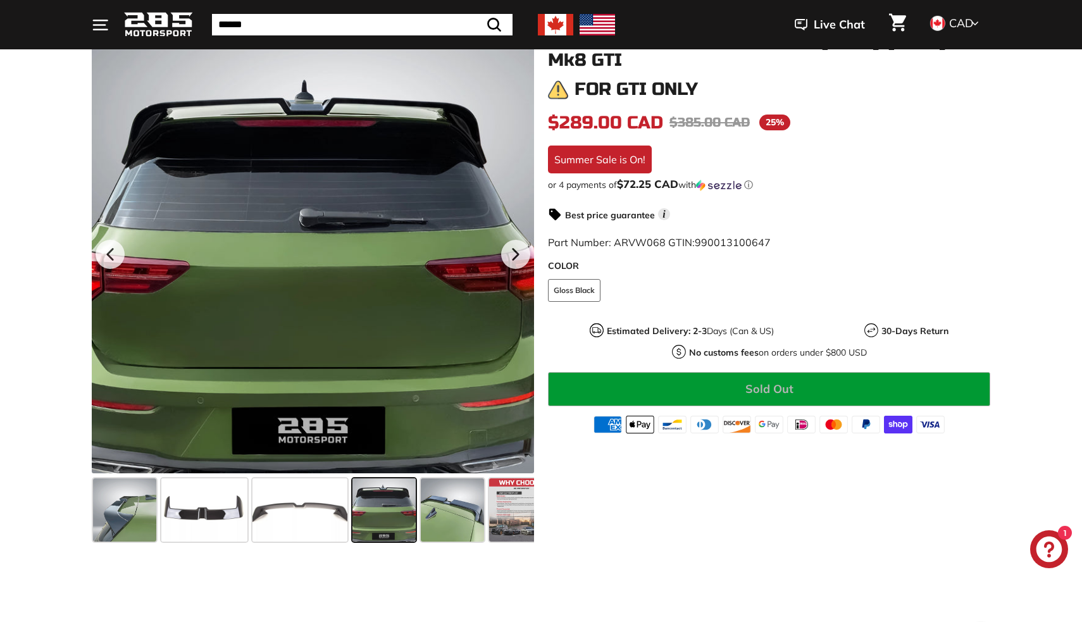
scroll to position [184, 0]
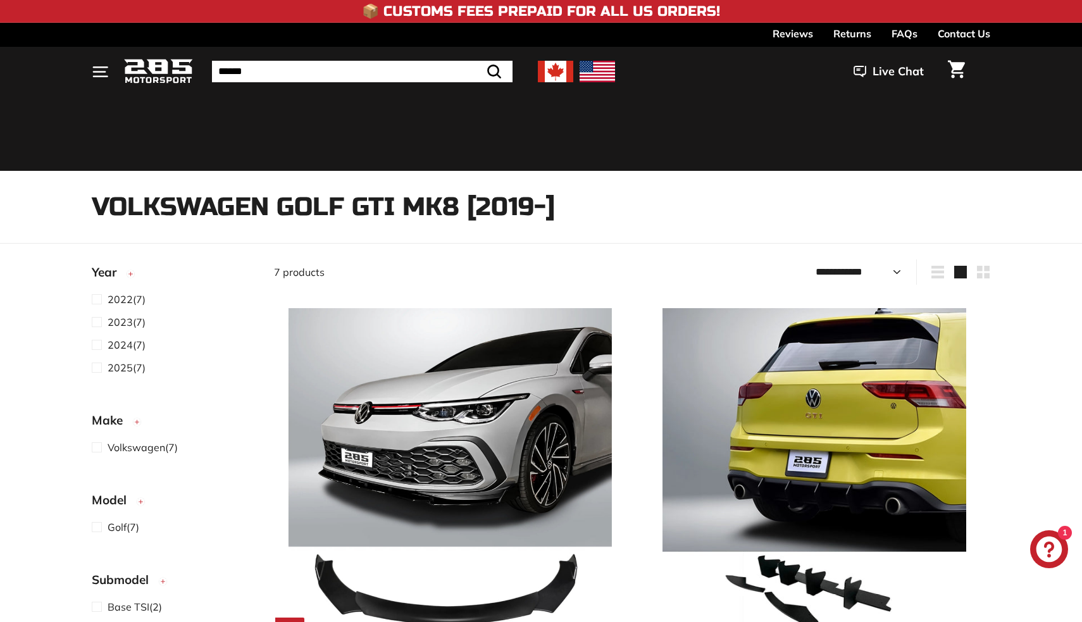
select select "**********"
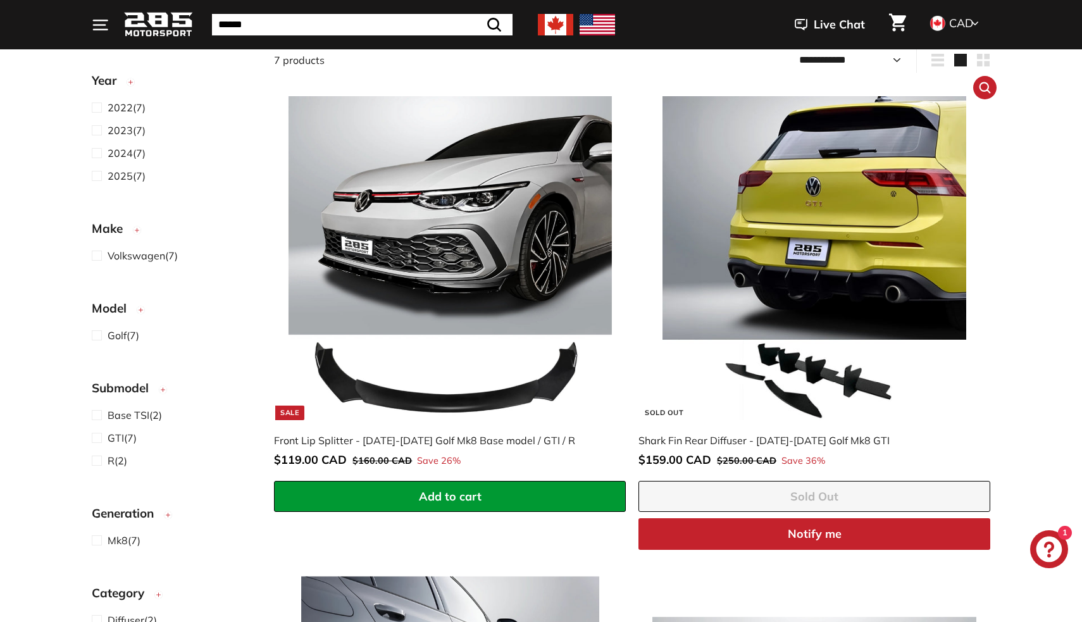
scroll to position [208, 0]
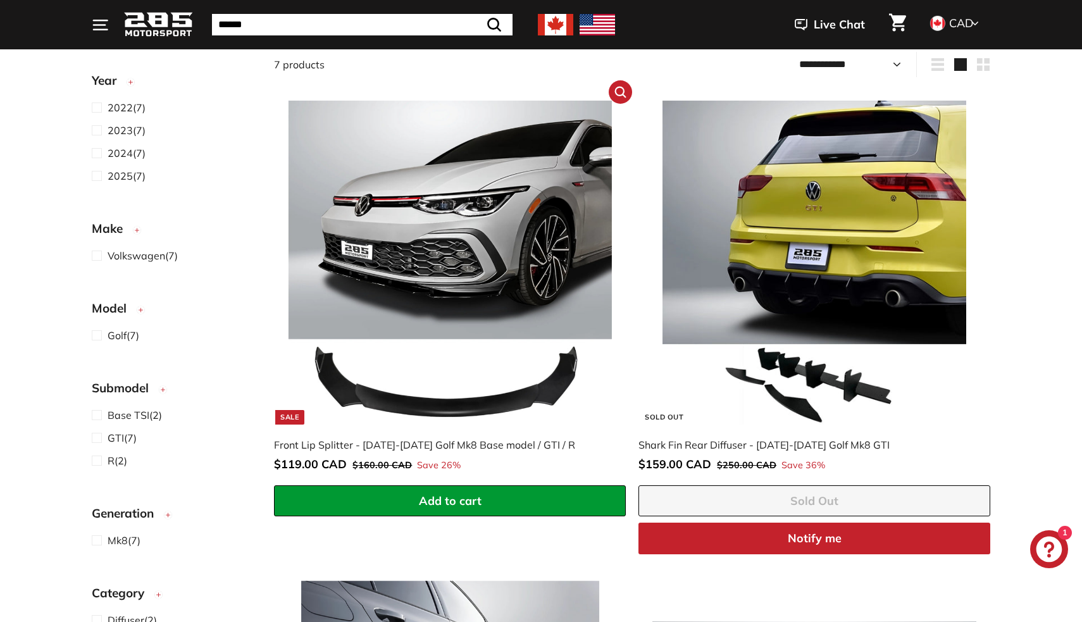
click at [435, 440] on div "Front Lip Splitter - [DATE]-[DATE] Golf Mk8 Base model / GTI / R" at bounding box center [443, 444] width 339 height 15
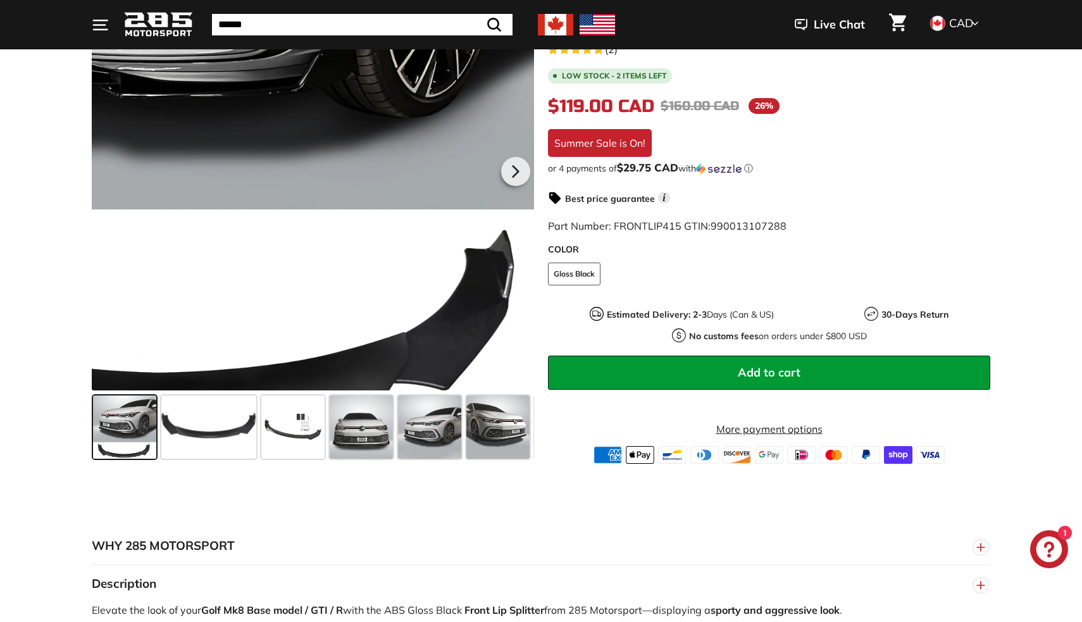
scroll to position [104, 0]
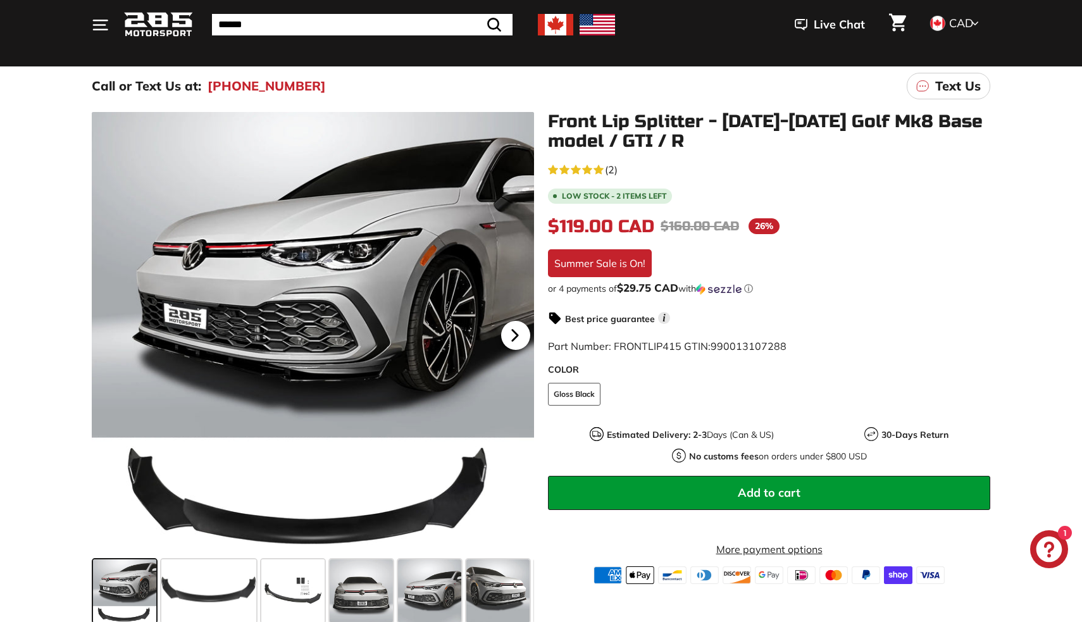
click at [501, 333] on icon at bounding box center [515, 335] width 29 height 29
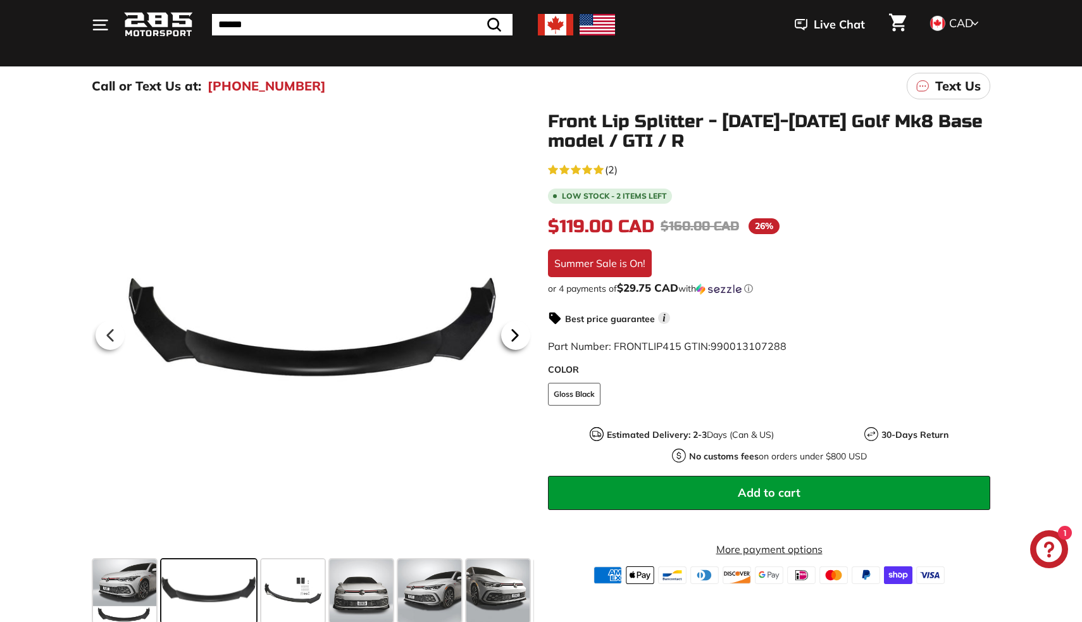
click at [512, 333] on icon at bounding box center [515, 335] width 29 height 29
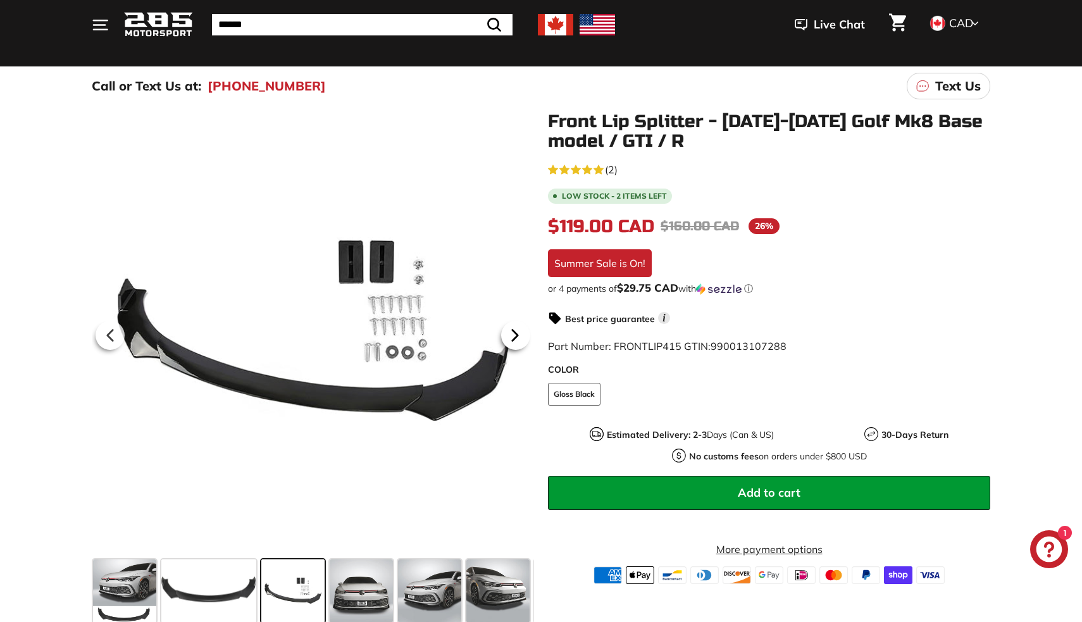
click at [512, 333] on icon at bounding box center [515, 335] width 29 height 29
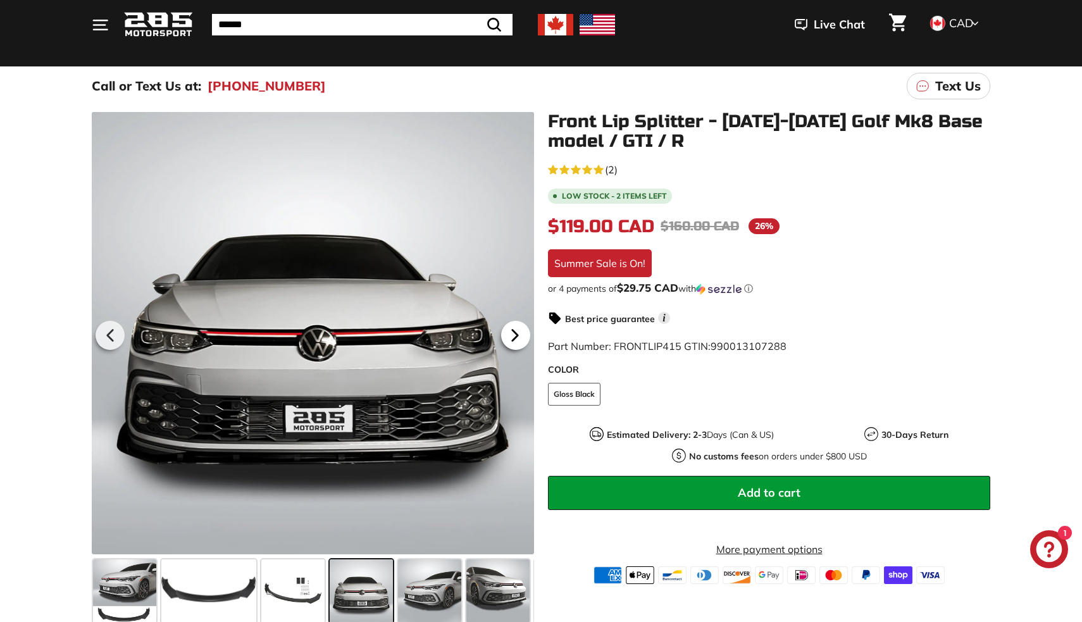
click at [512, 333] on icon at bounding box center [515, 335] width 29 height 29
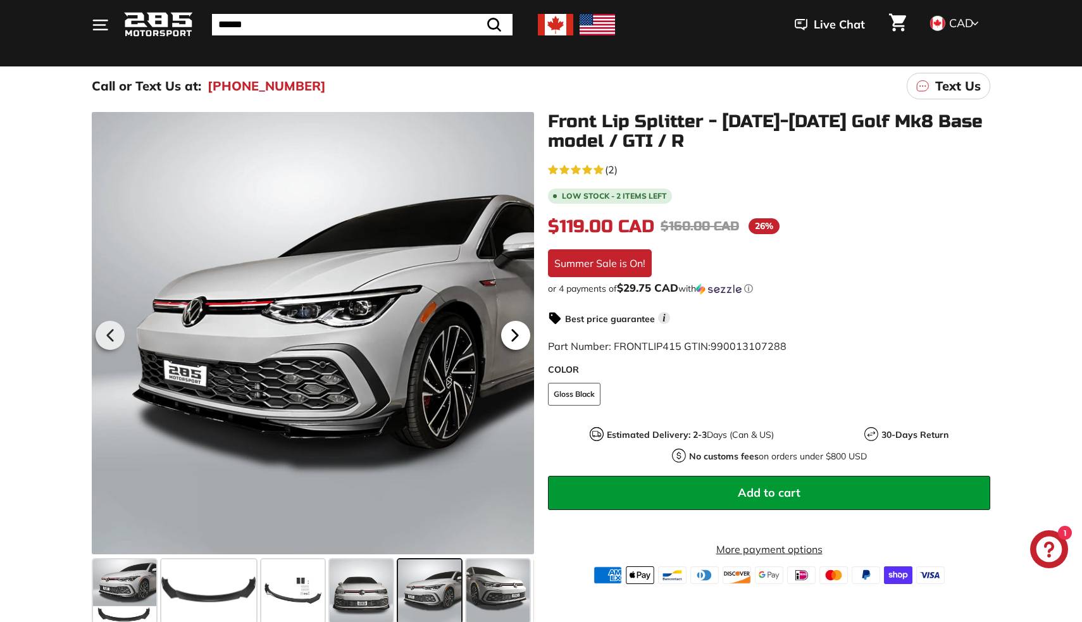
click at [512, 333] on icon at bounding box center [515, 335] width 29 height 29
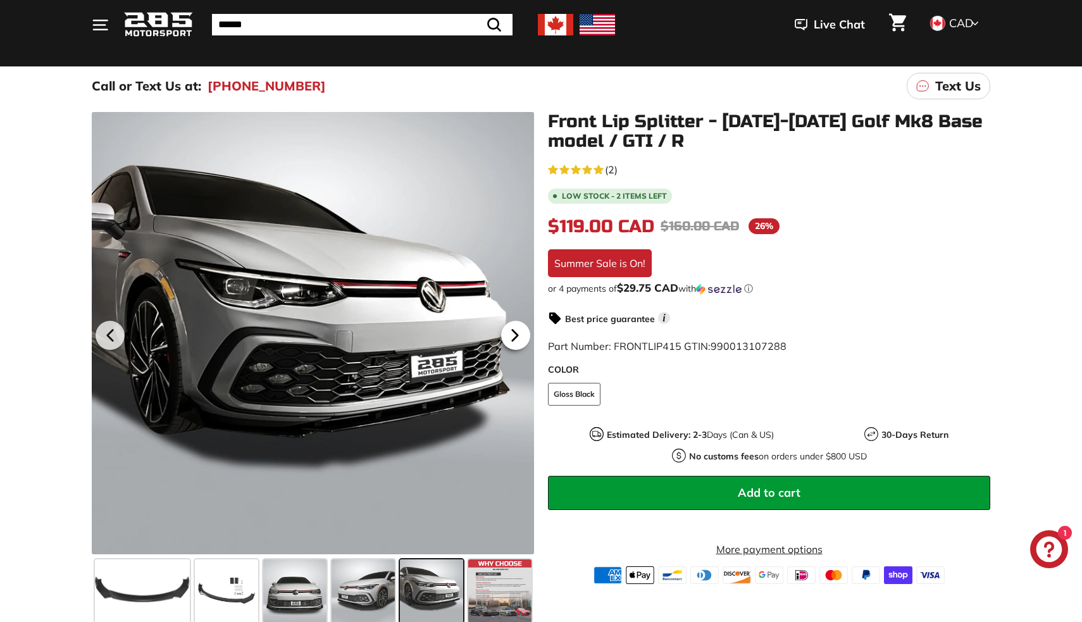
click at [512, 333] on icon at bounding box center [515, 335] width 29 height 29
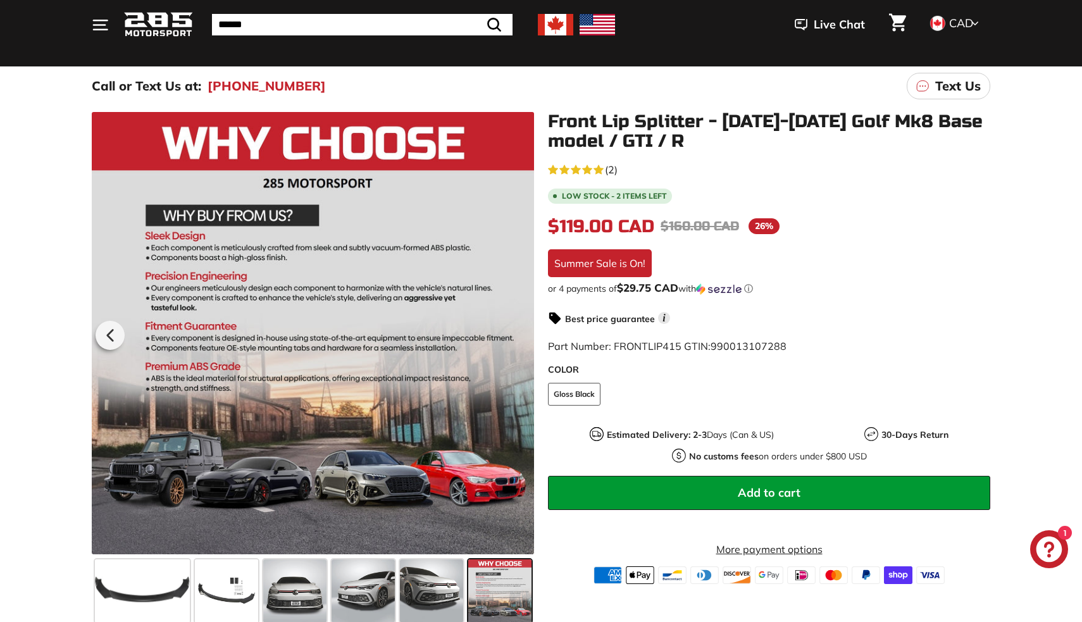
click at [512, 333] on div at bounding box center [313, 333] width 442 height 442
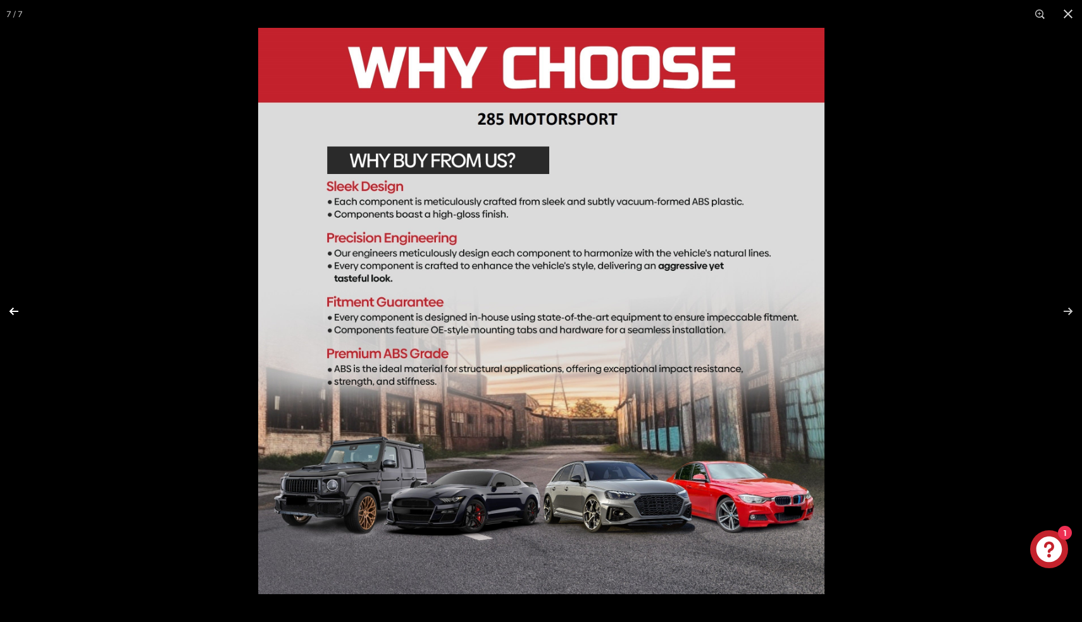
click at [17, 314] on button at bounding box center [22, 311] width 44 height 63
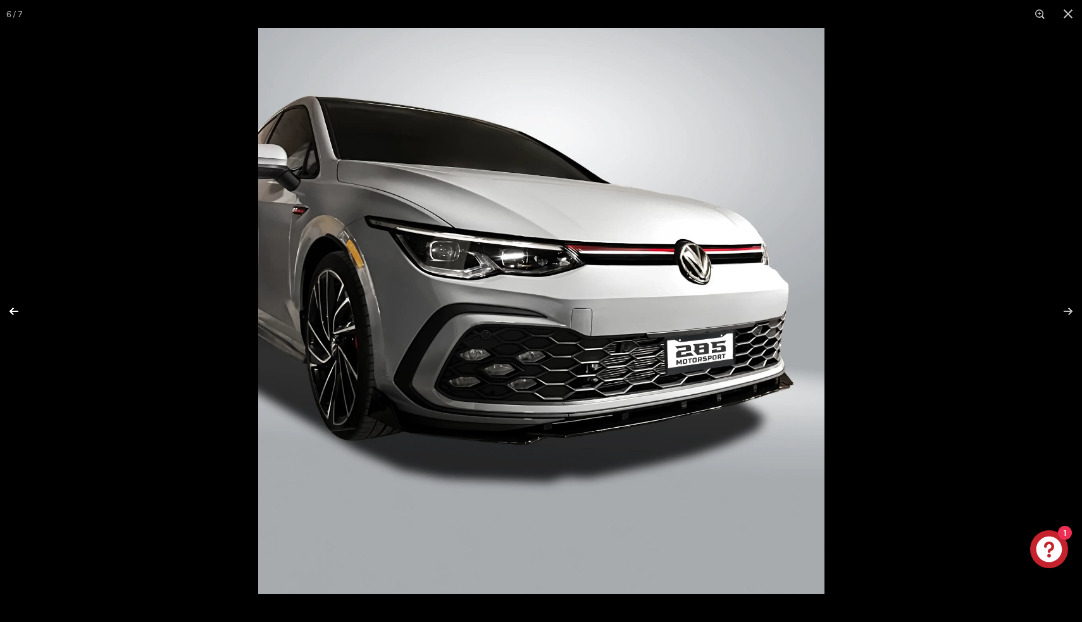
click at [17, 314] on button at bounding box center [22, 311] width 44 height 63
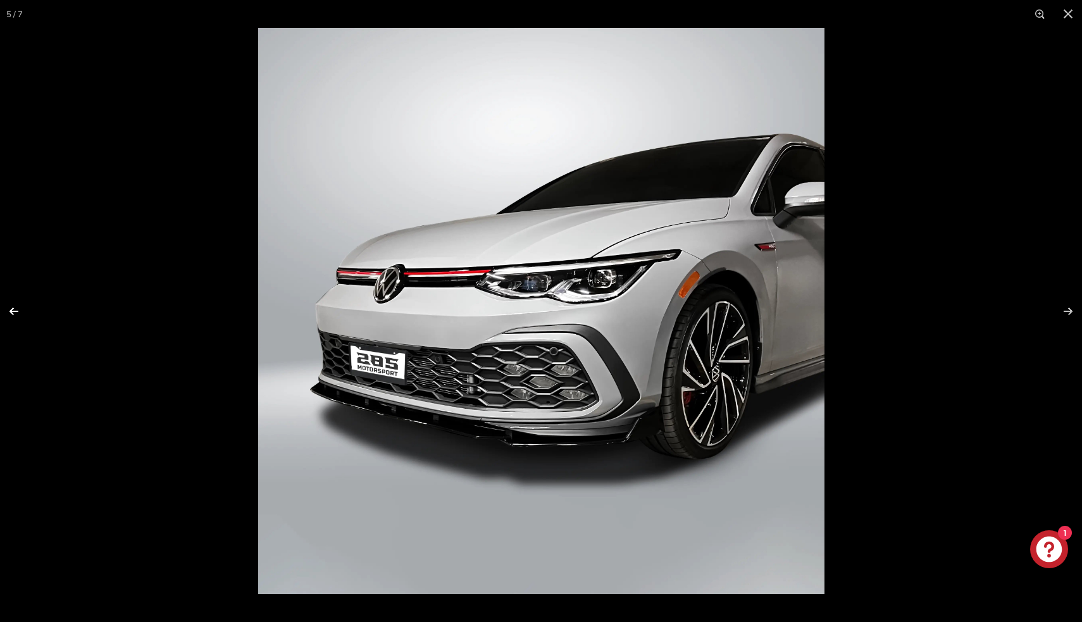
click at [17, 314] on button at bounding box center [22, 311] width 44 height 63
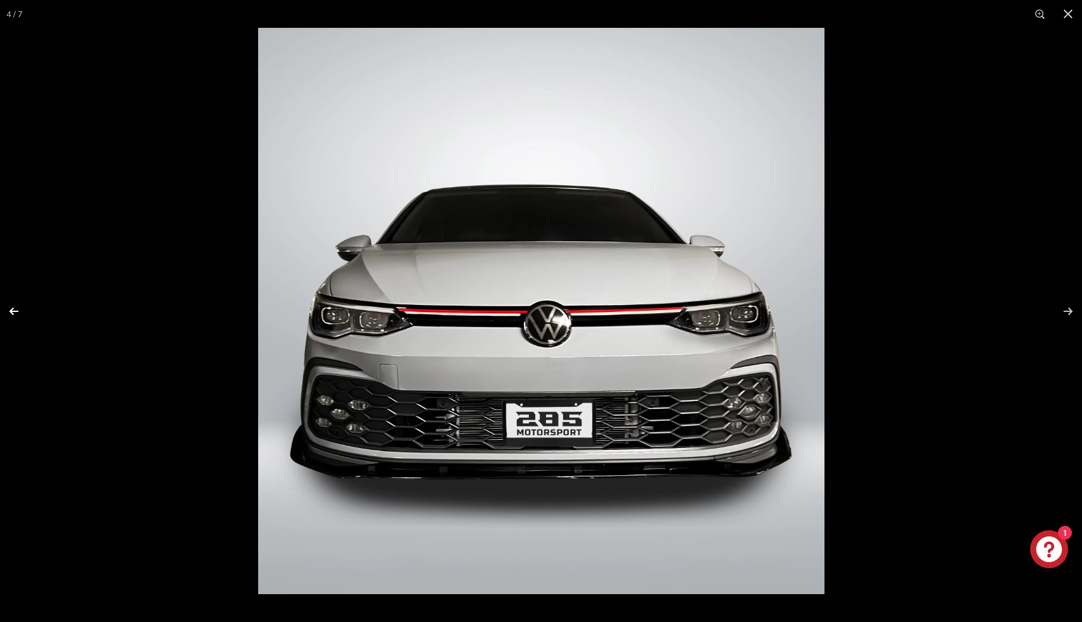
click at [17, 314] on button at bounding box center [22, 311] width 44 height 63
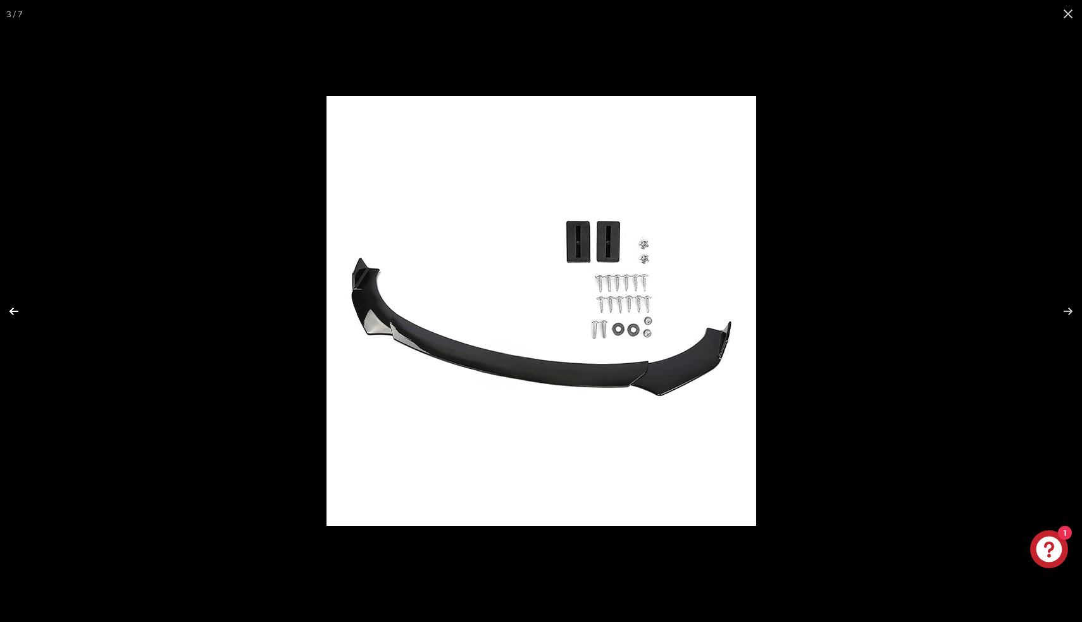
click at [17, 314] on button at bounding box center [22, 311] width 44 height 63
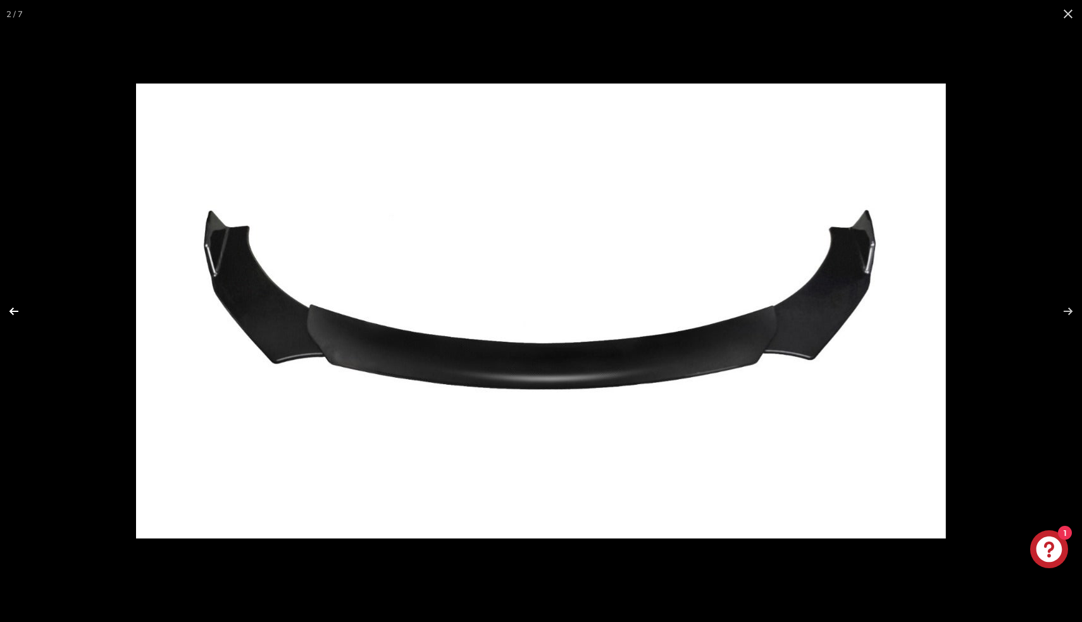
scroll to position [0, 0]
click at [17, 314] on button at bounding box center [22, 311] width 44 height 63
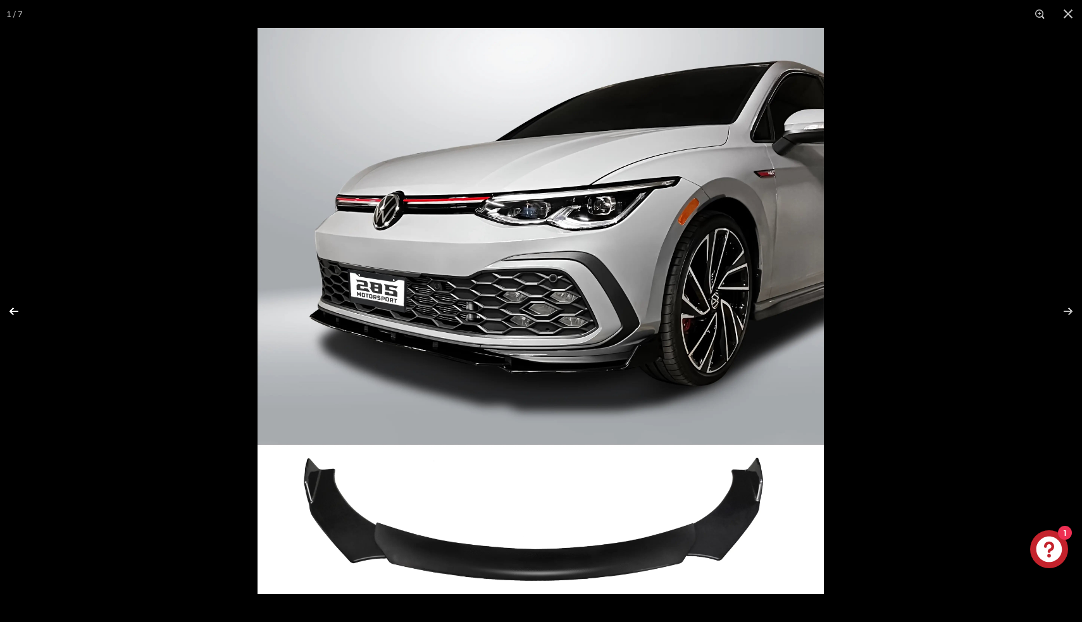
click at [17, 314] on button at bounding box center [22, 311] width 44 height 63
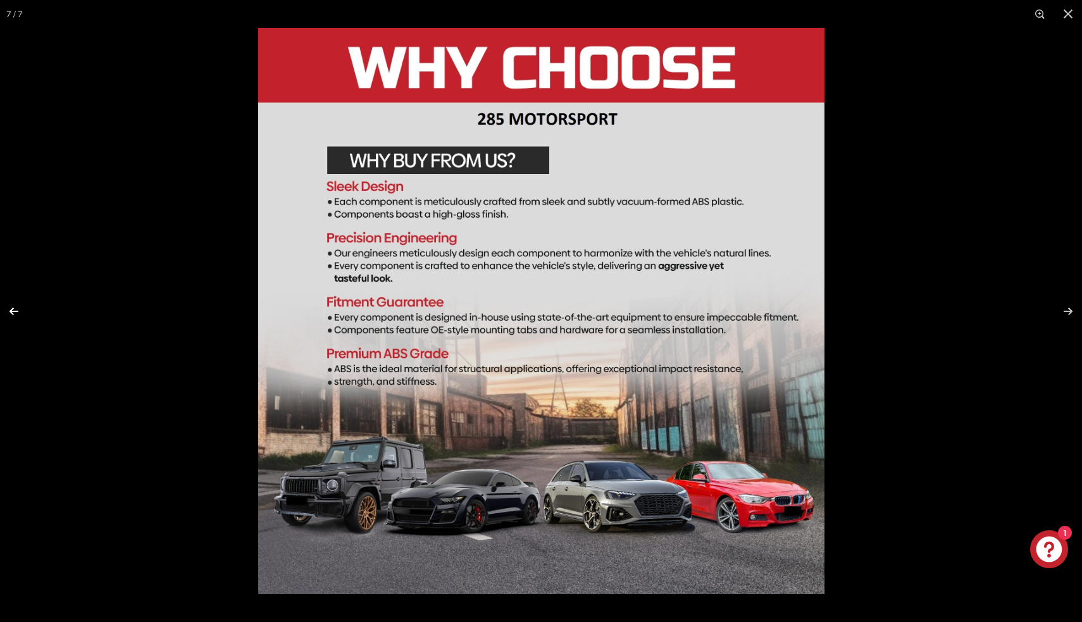
scroll to position [0, 66]
click at [17, 314] on button at bounding box center [22, 311] width 44 height 63
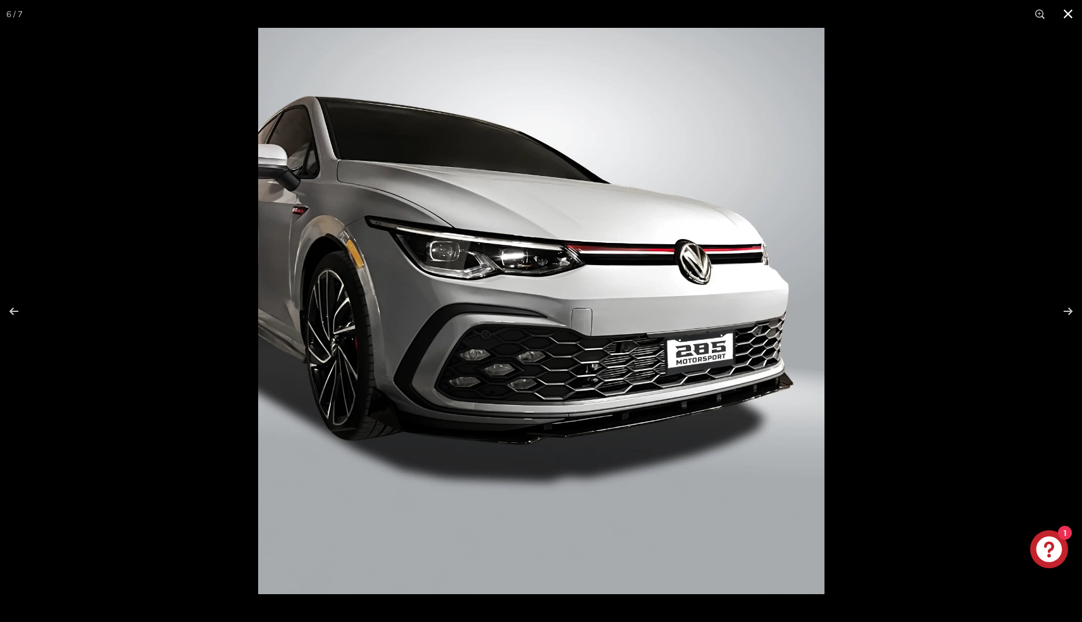
click at [1069, 11] on button at bounding box center [1068, 14] width 28 height 28
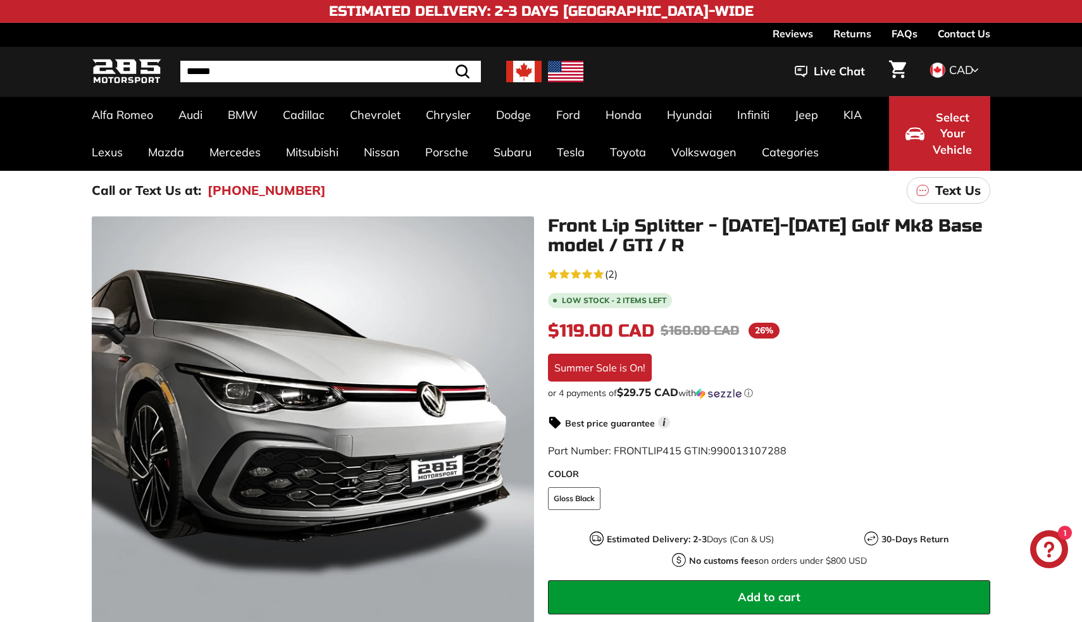
scroll to position [0, 0]
